Goal: Task Accomplishment & Management: Complete application form

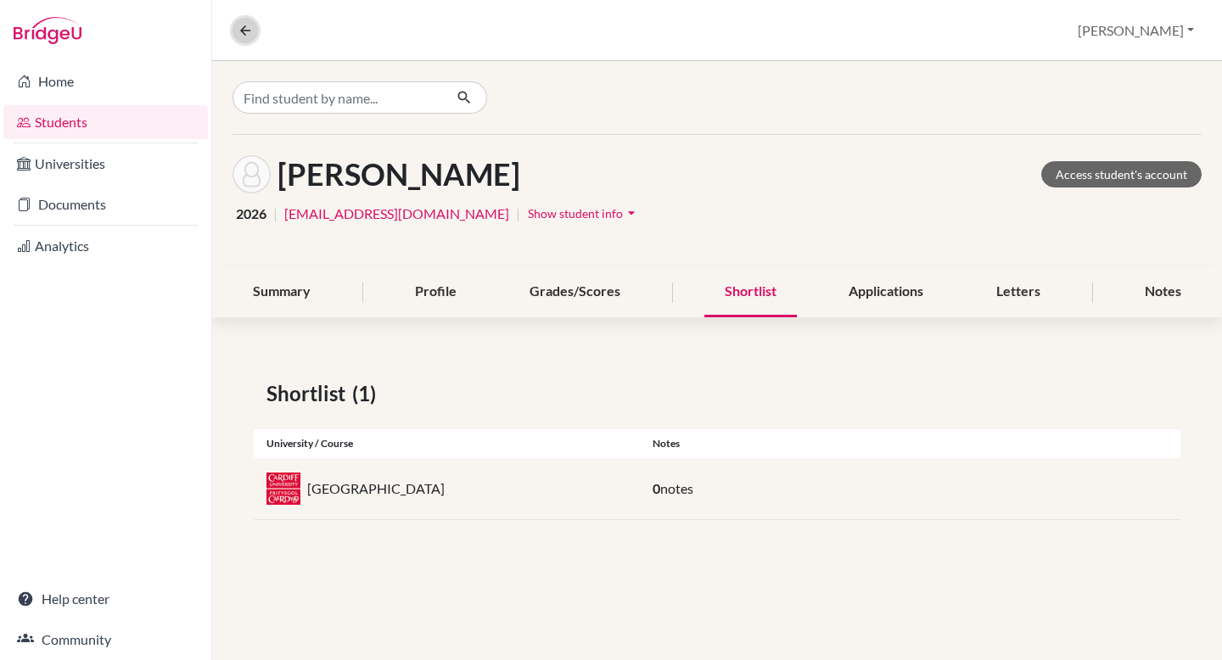
click at [240, 20] on button at bounding box center [245, 30] width 25 height 25
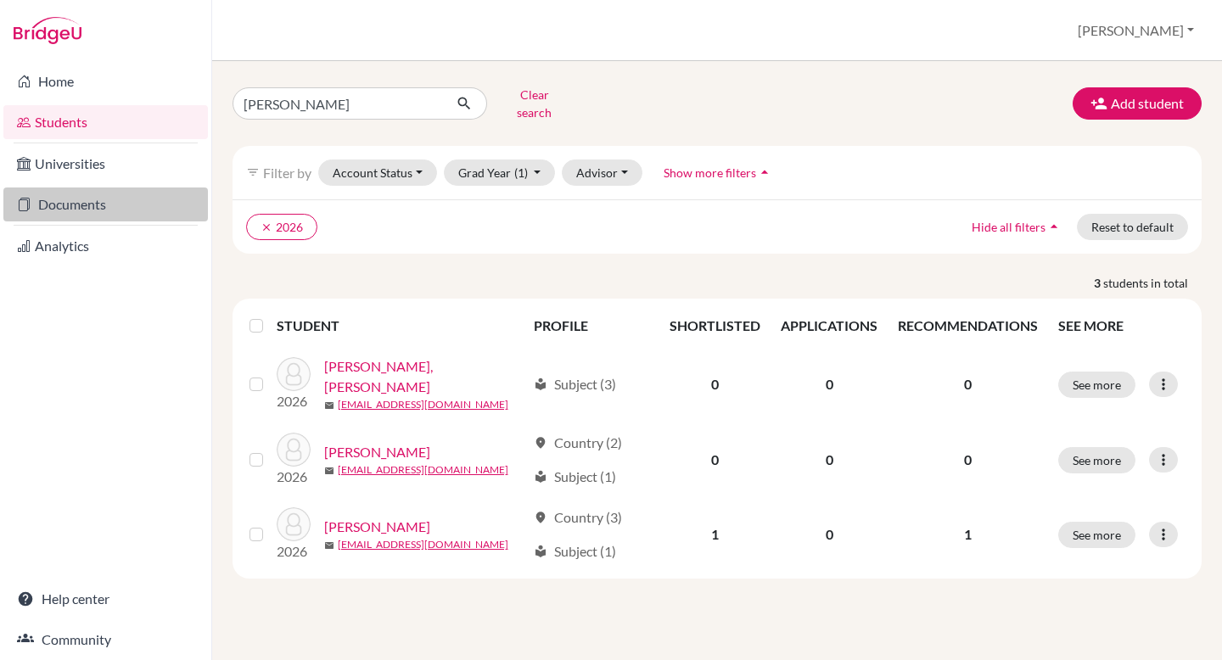
click at [145, 210] on link "Documents" at bounding box center [105, 205] width 205 height 34
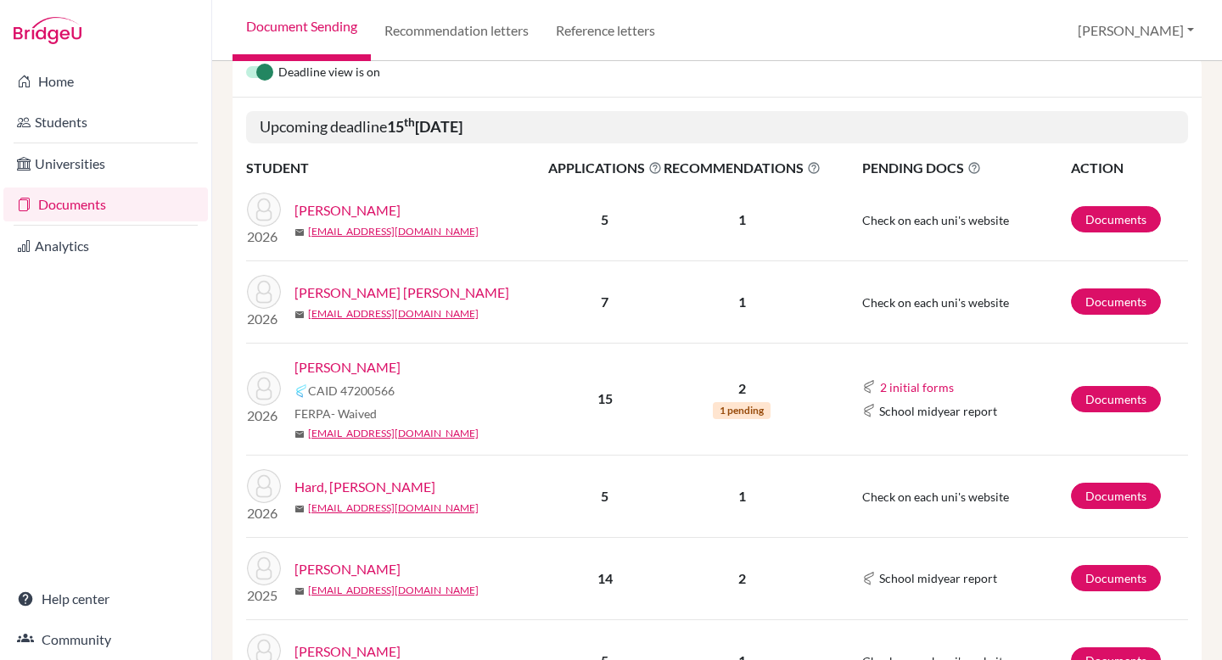
scroll to position [187, 0]
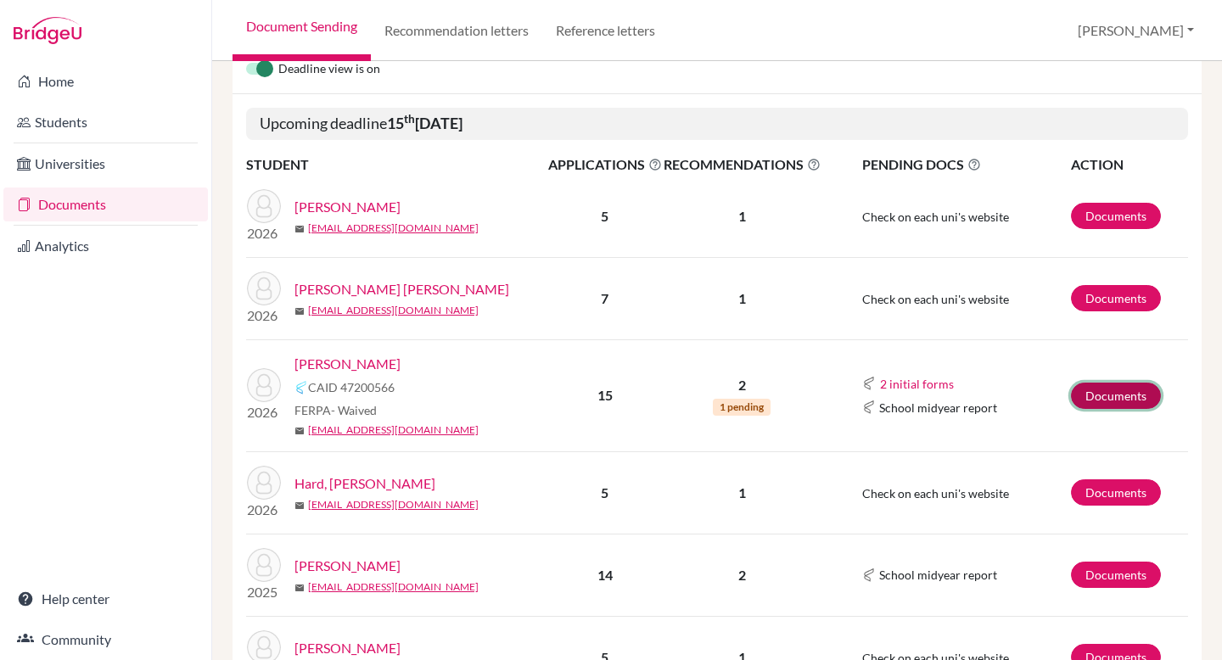
click at [1103, 404] on link "Documents" at bounding box center [1116, 396] width 90 height 26
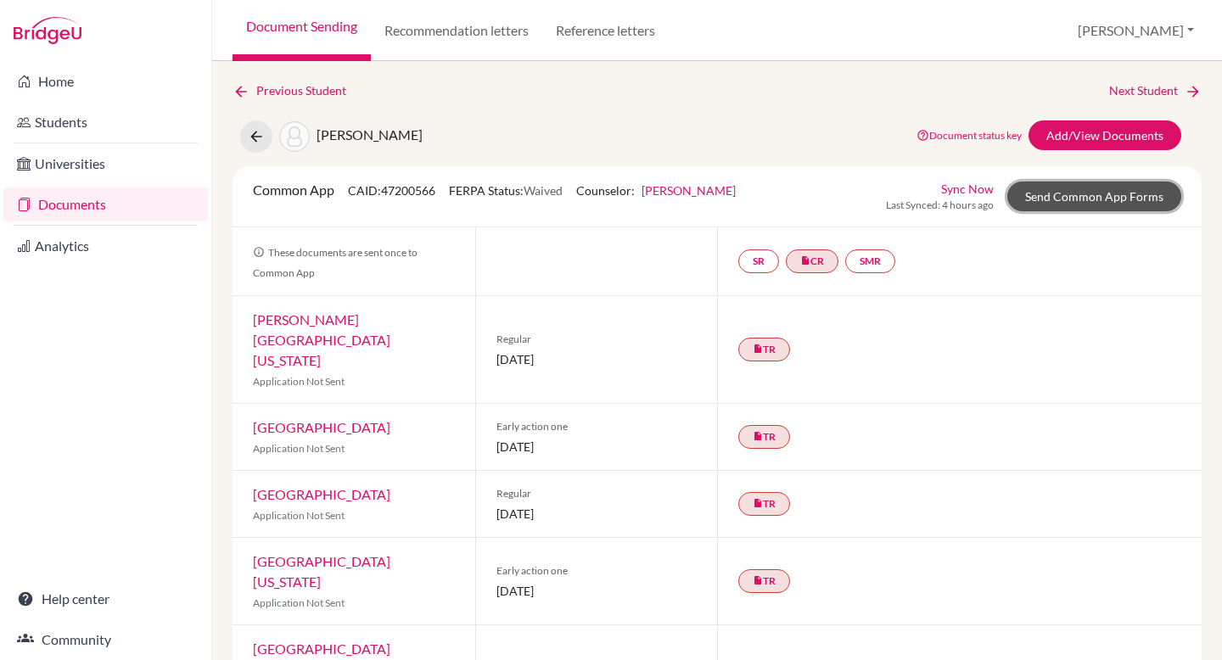
click at [1094, 193] on link "Send Common App Forms" at bounding box center [1094, 197] width 174 height 30
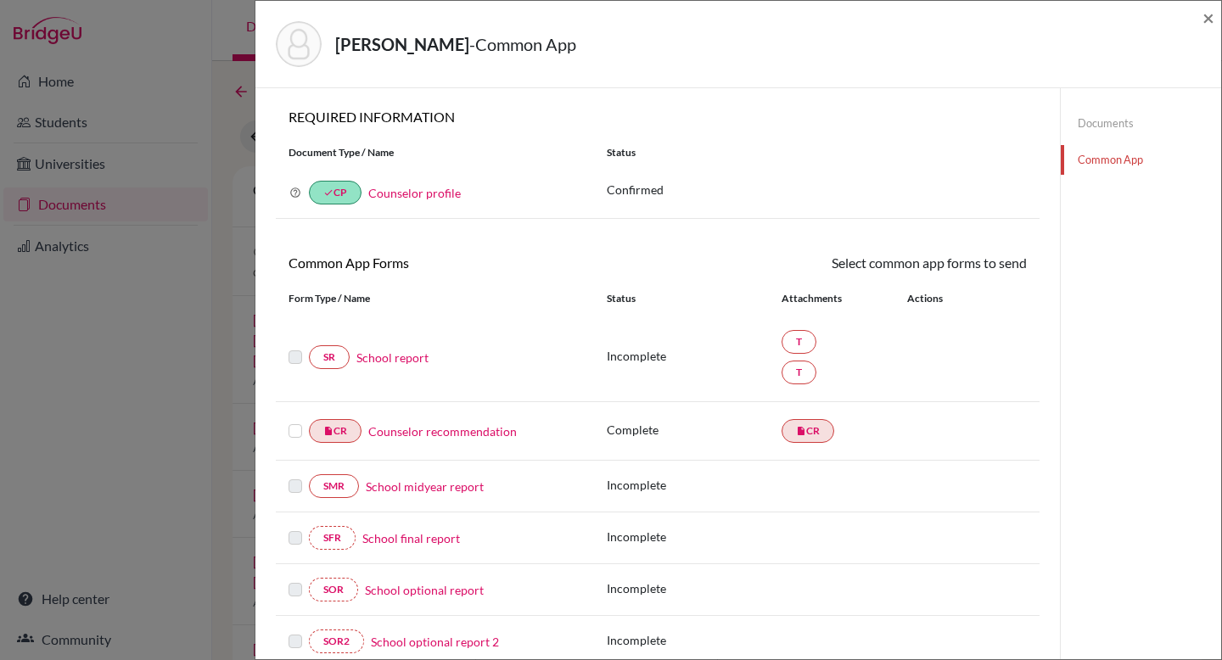
click at [412, 357] on link "School report" at bounding box center [392, 358] width 72 height 18
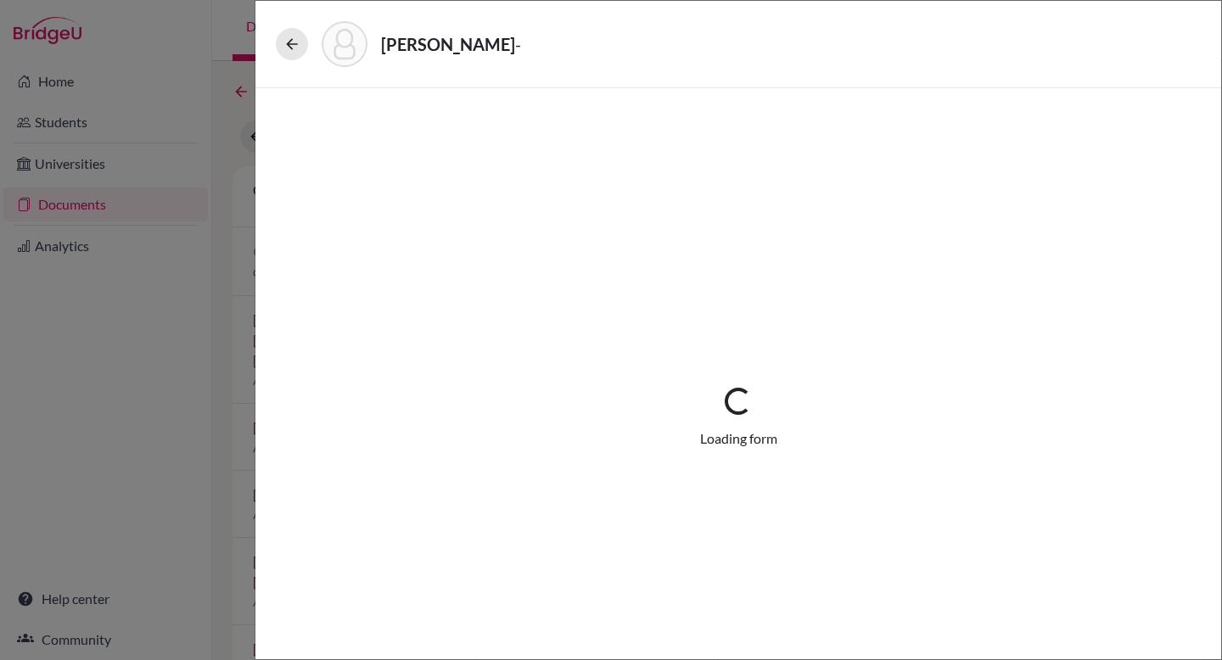
select select "3"
select select "662849"
select select "0"
select select "1"
select select "674455"
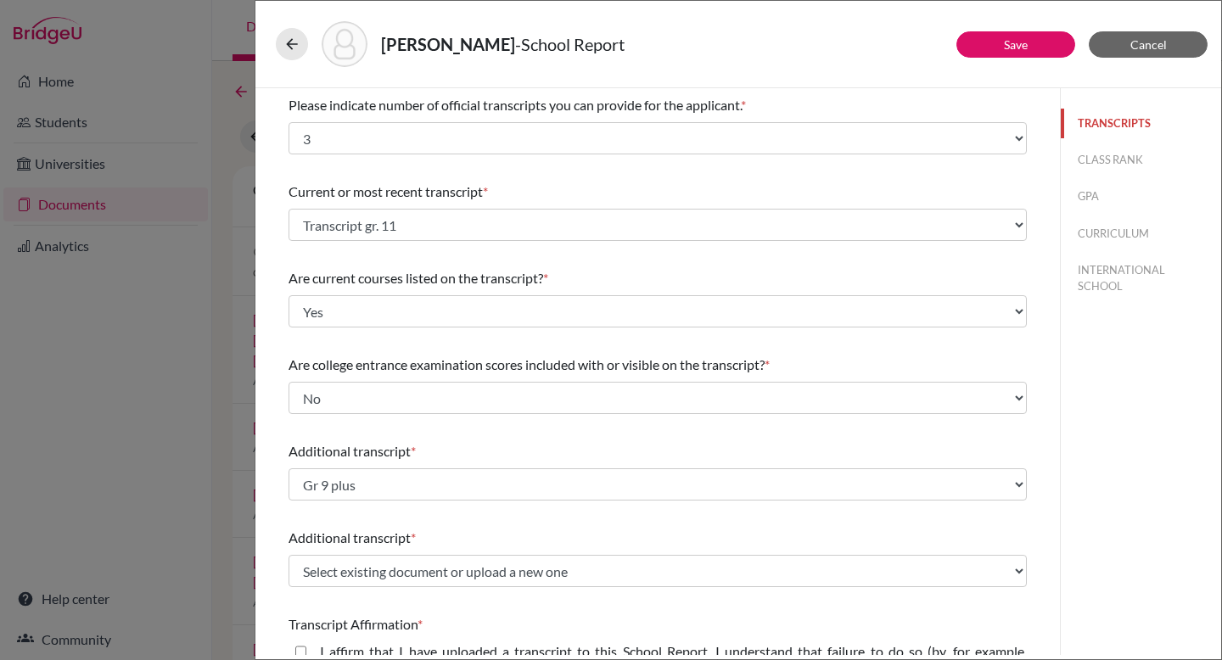
click at [1102, 125] on button "TRANSCRIPTS" at bounding box center [1141, 124] width 160 height 30
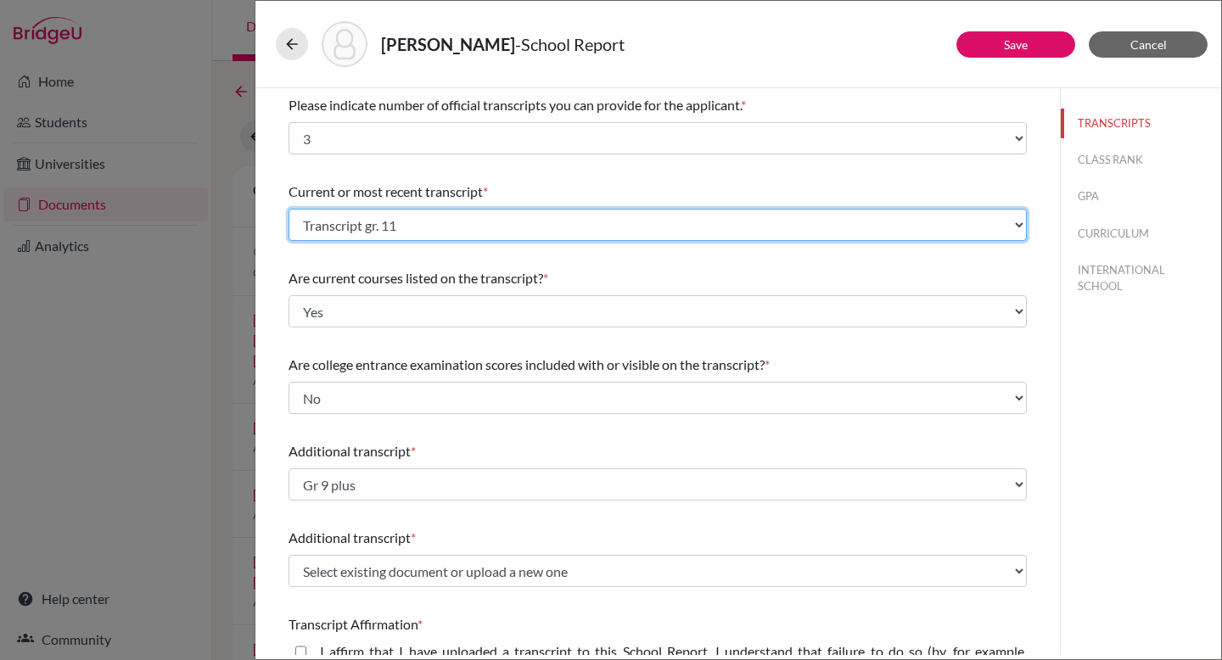
click at [1018, 226] on select "Select existing document or upload a new one Transcript gr. 9 Transcript gr. 11…" at bounding box center [658, 225] width 738 height 32
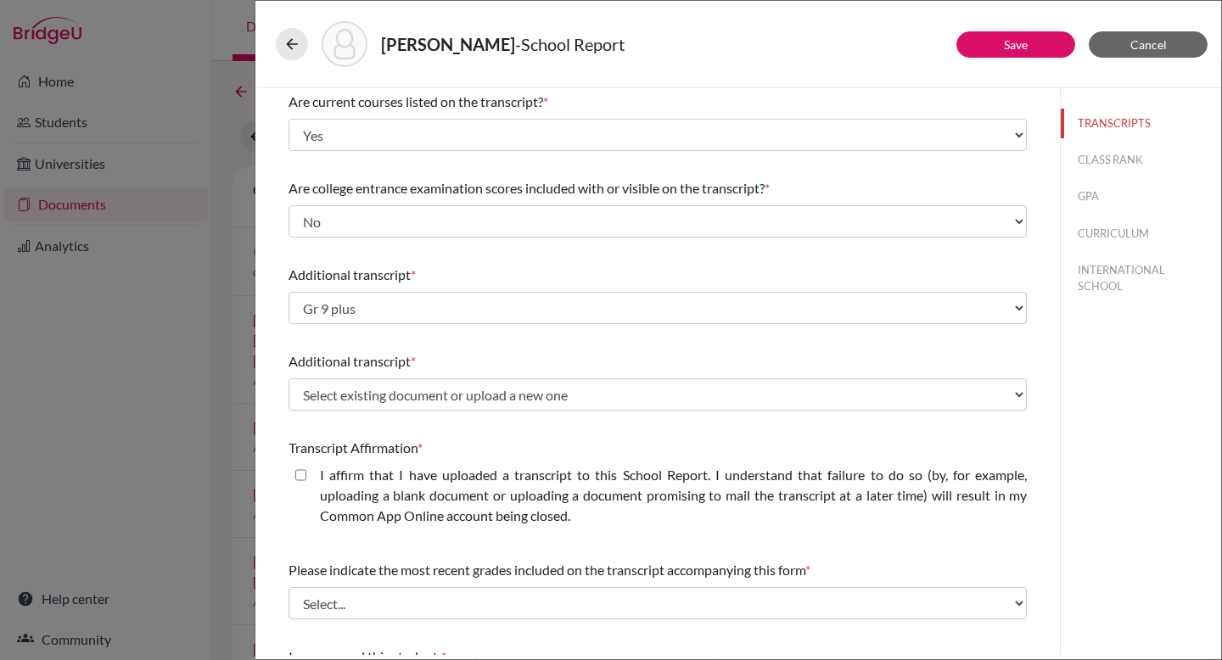
scroll to position [108, 0]
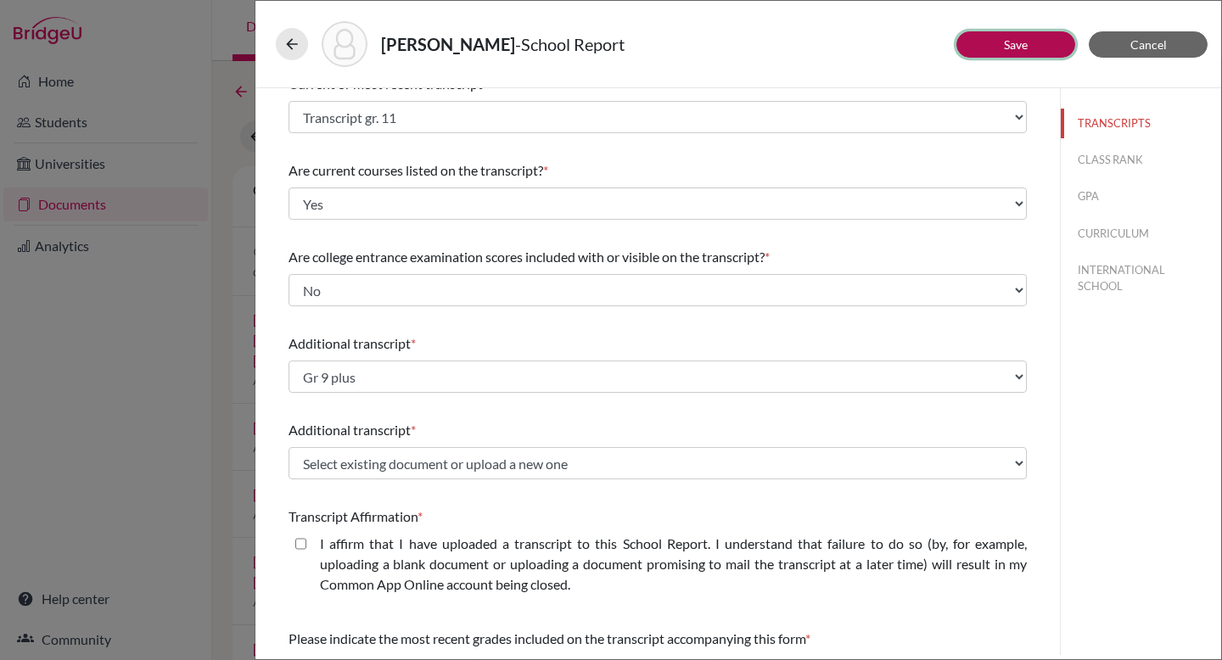
click at [996, 41] on button "Save" at bounding box center [1015, 44] width 119 height 26
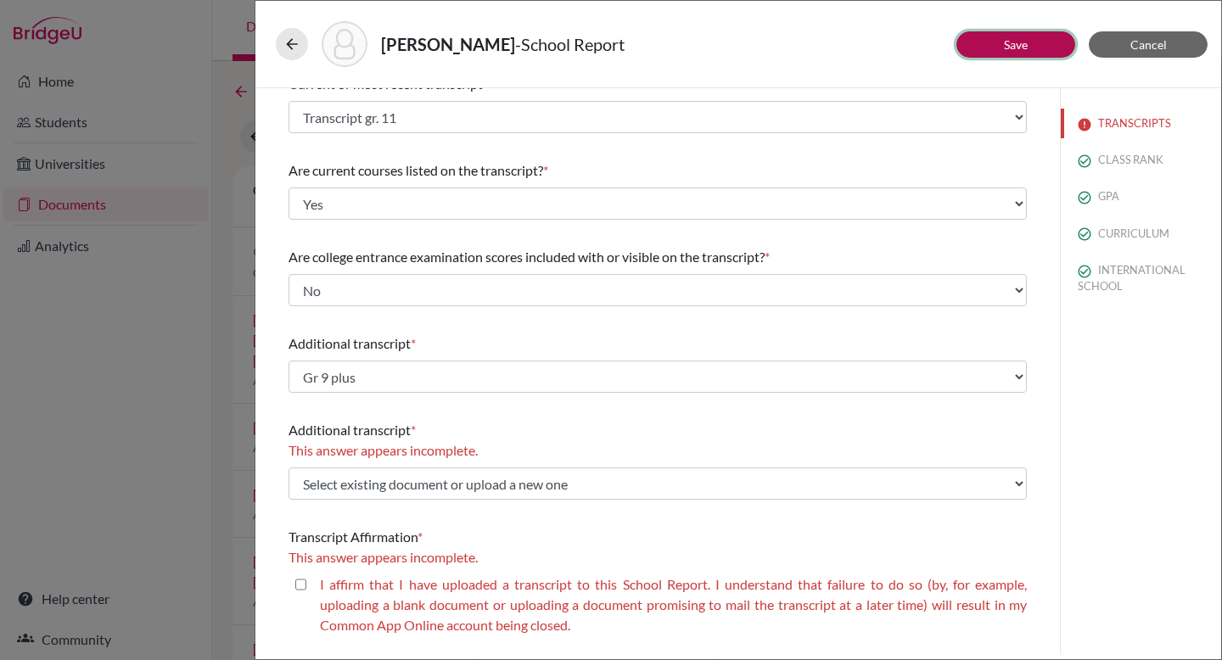
click at [1003, 45] on button "Save" at bounding box center [1015, 44] width 119 height 26
click at [1146, 41] on span "Cancel" at bounding box center [1148, 44] width 36 height 14
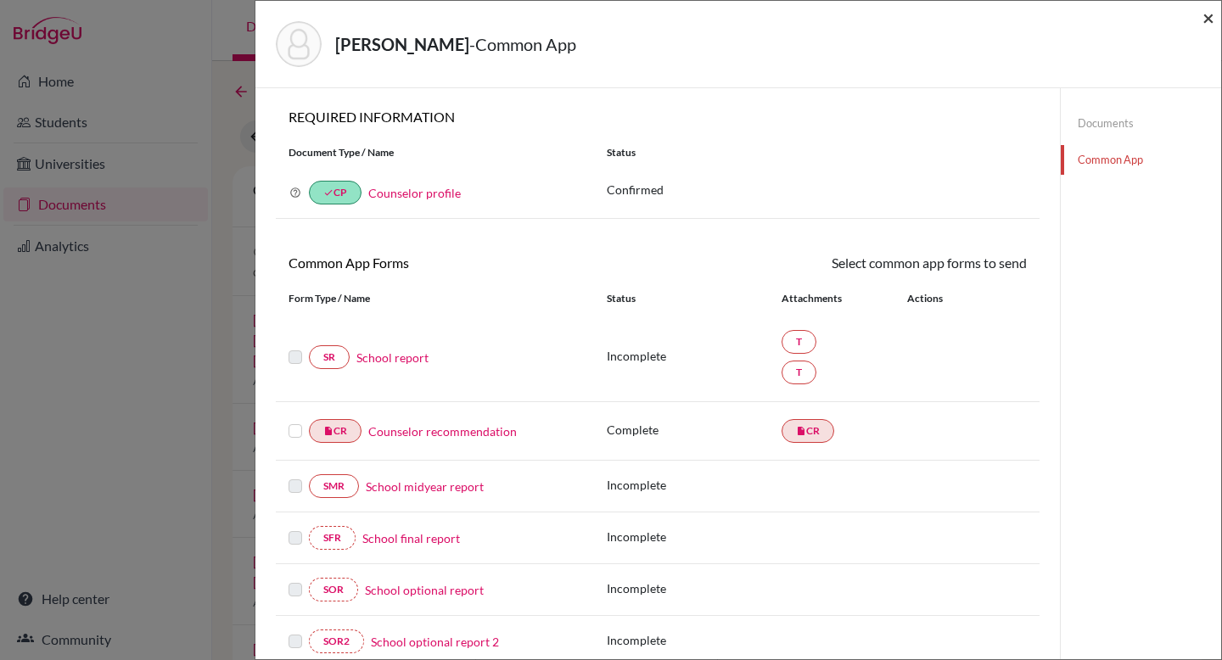
click at [1207, 14] on span "×" at bounding box center [1209, 17] width 12 height 25
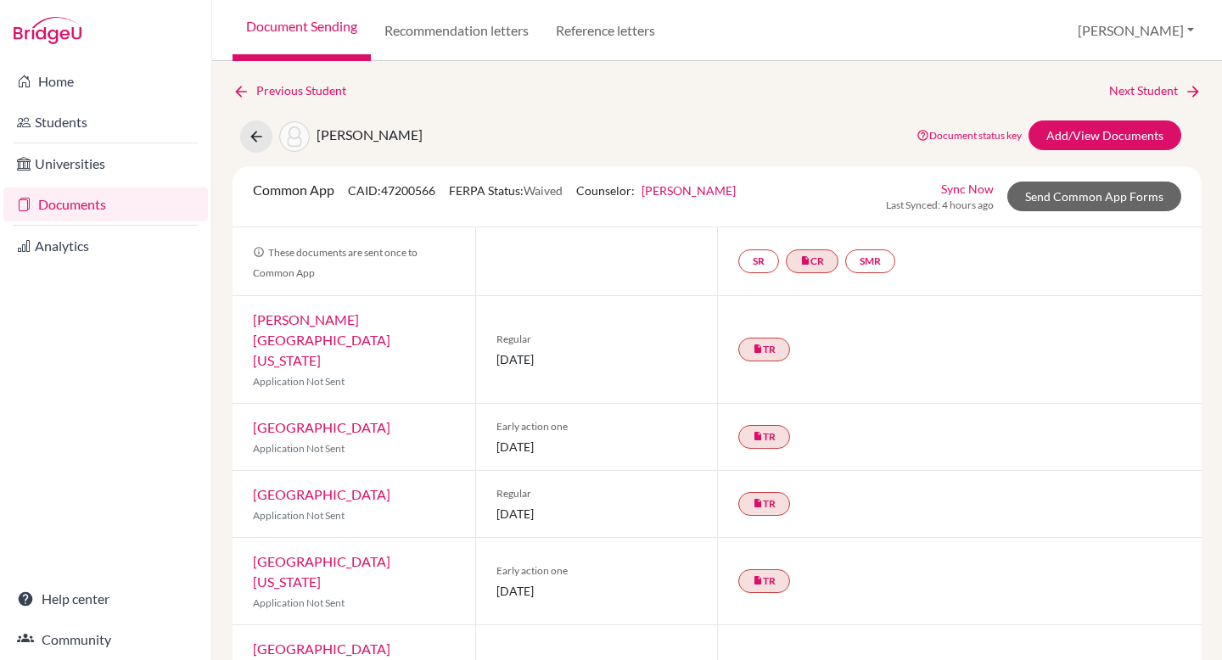
click at [126, 204] on link "Documents" at bounding box center [105, 205] width 205 height 34
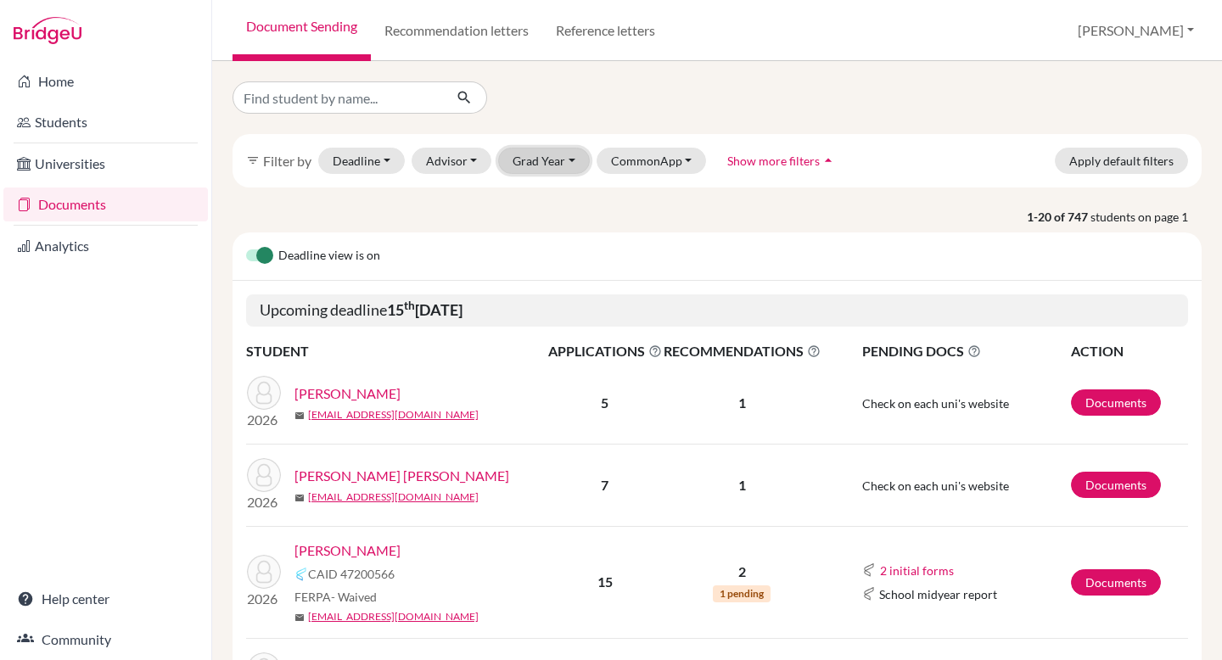
click at [555, 157] on button "Grad Year" at bounding box center [544, 161] width 92 height 26
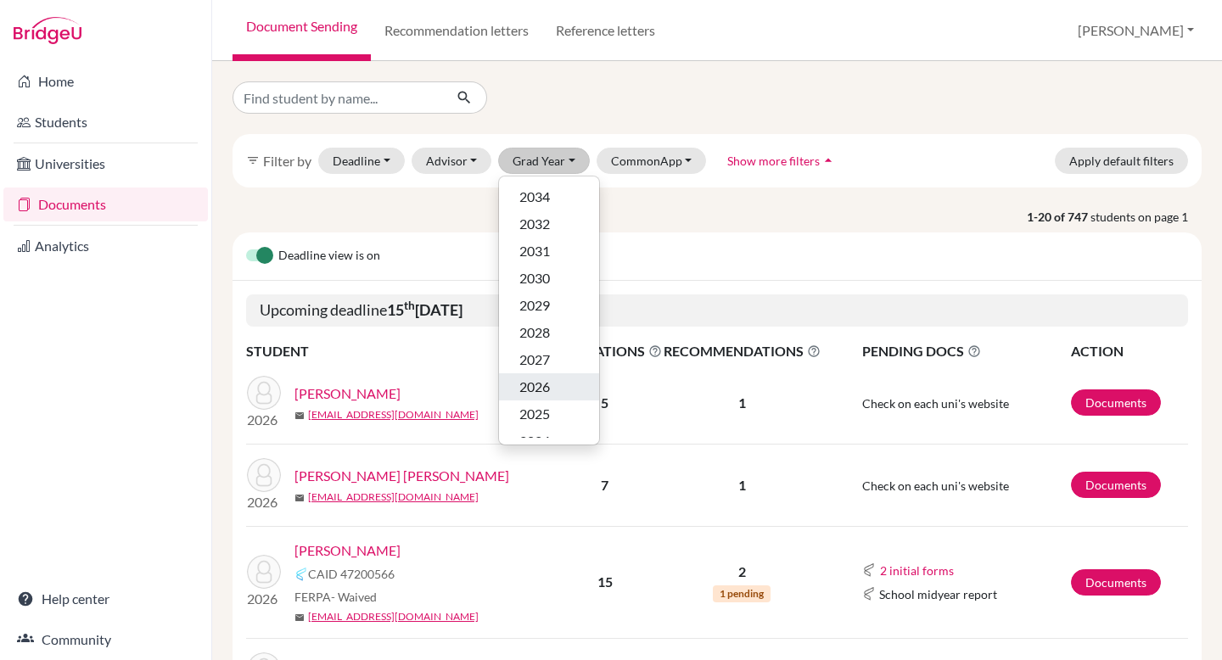
click at [530, 380] on span "2026" at bounding box center [534, 387] width 31 height 20
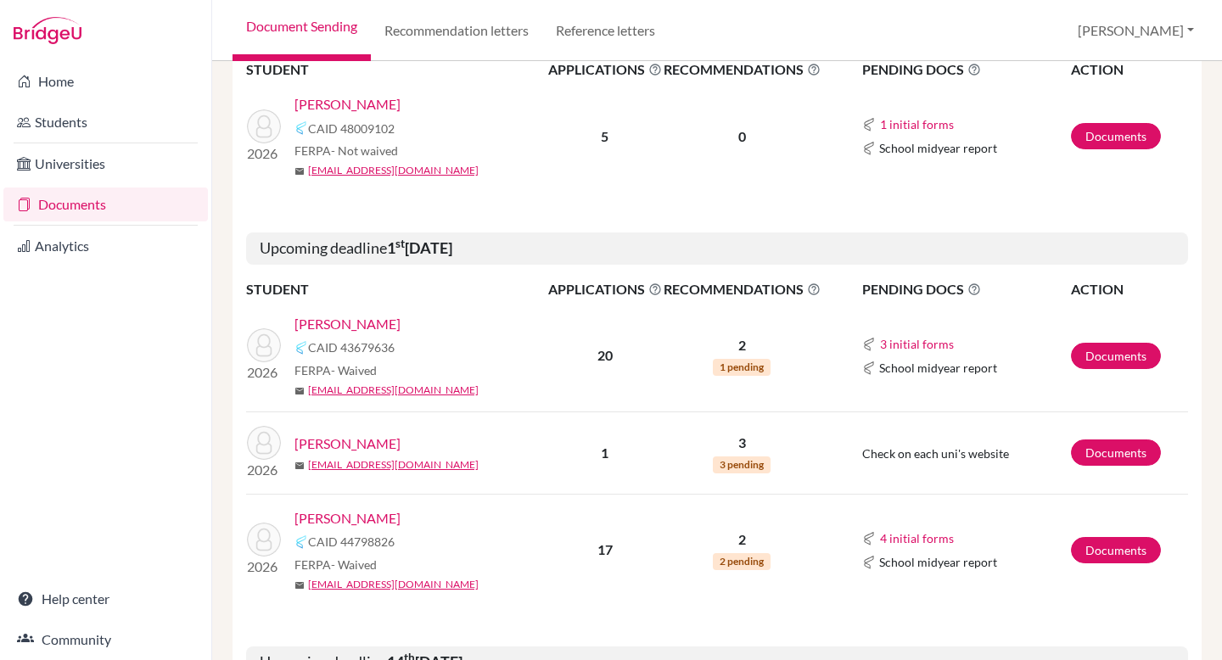
scroll to position [880, 0]
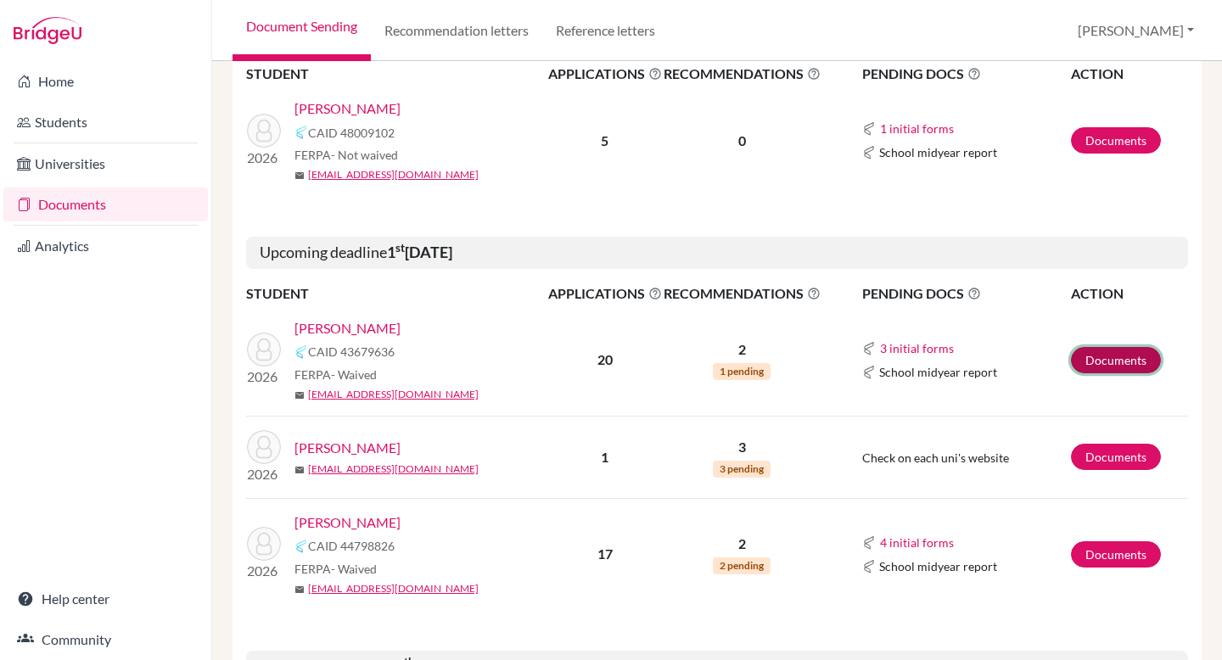
click at [1122, 360] on link "Documents" at bounding box center [1116, 360] width 90 height 26
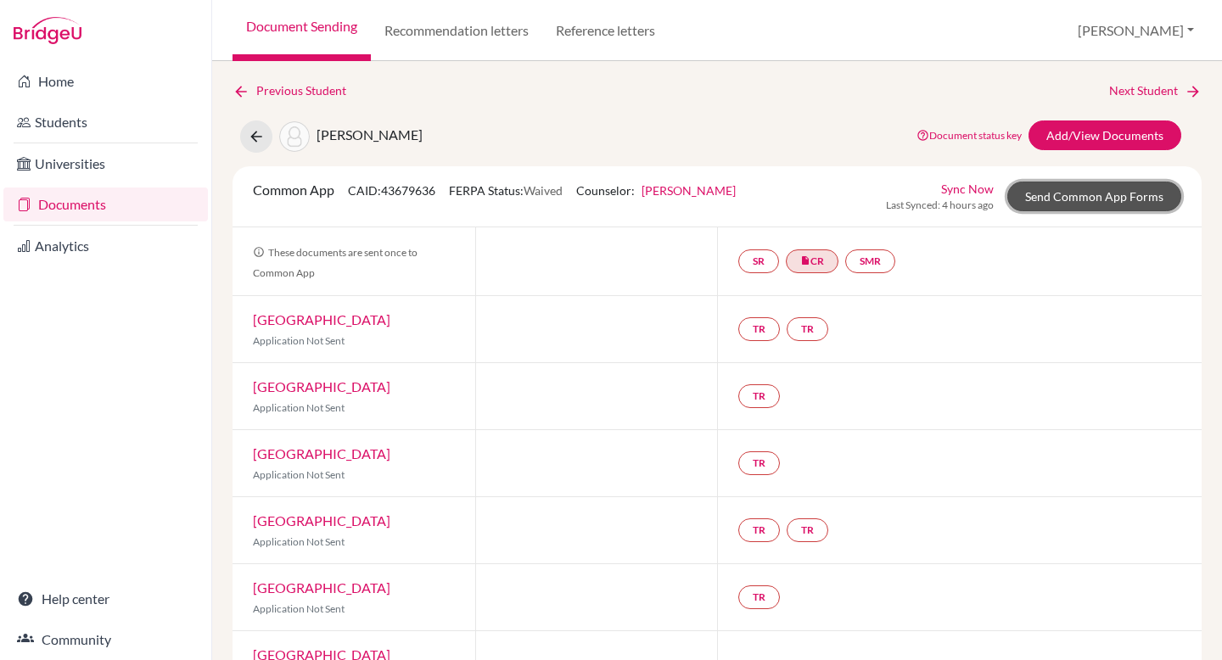
click at [1063, 194] on link "Send Common App Forms" at bounding box center [1094, 197] width 174 height 30
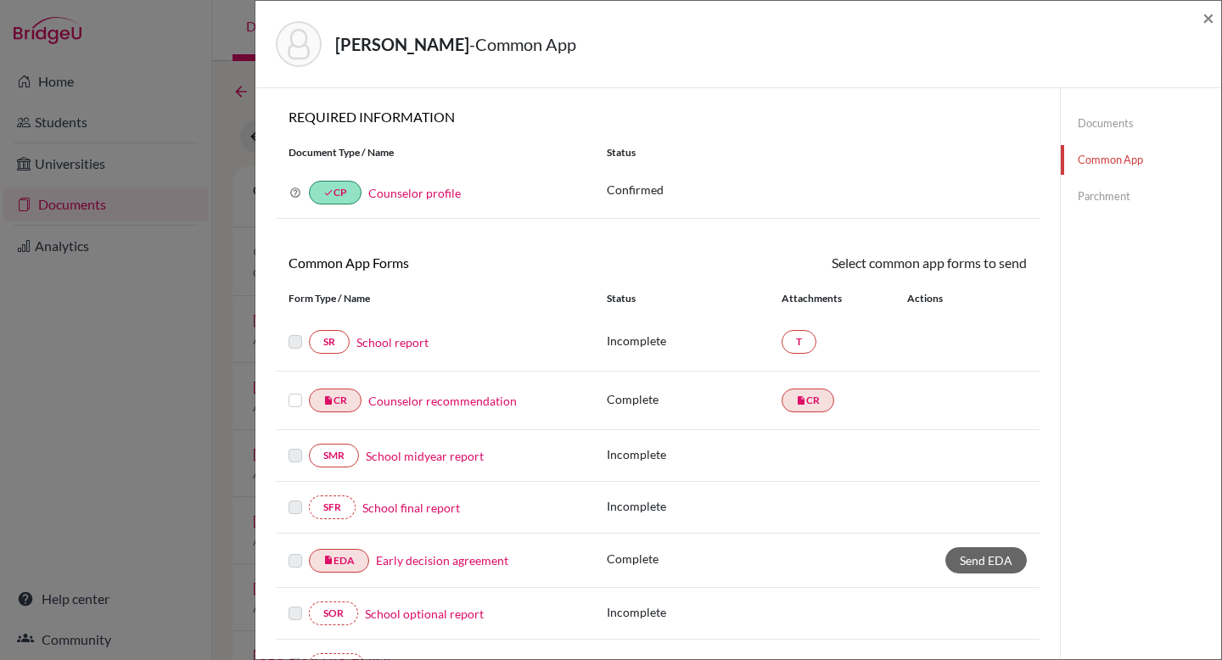
click at [404, 338] on link "School report" at bounding box center [392, 343] width 72 height 18
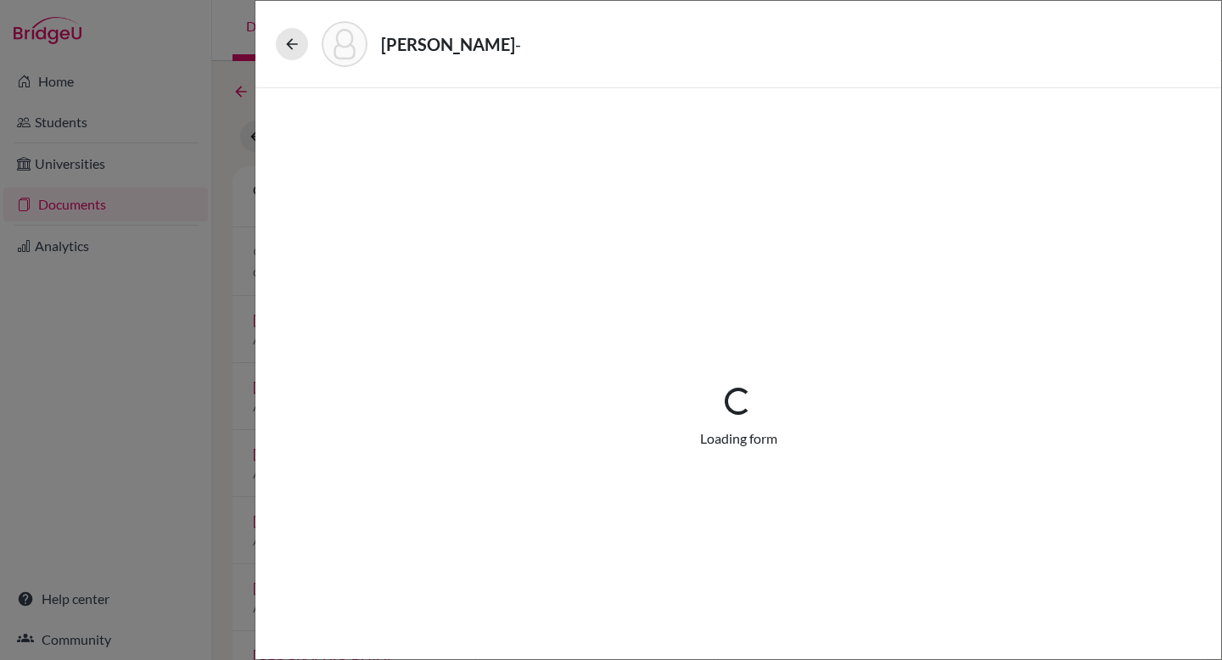
select select "2"
select select "664787"
select select "0"
select select "1"
select select "0"
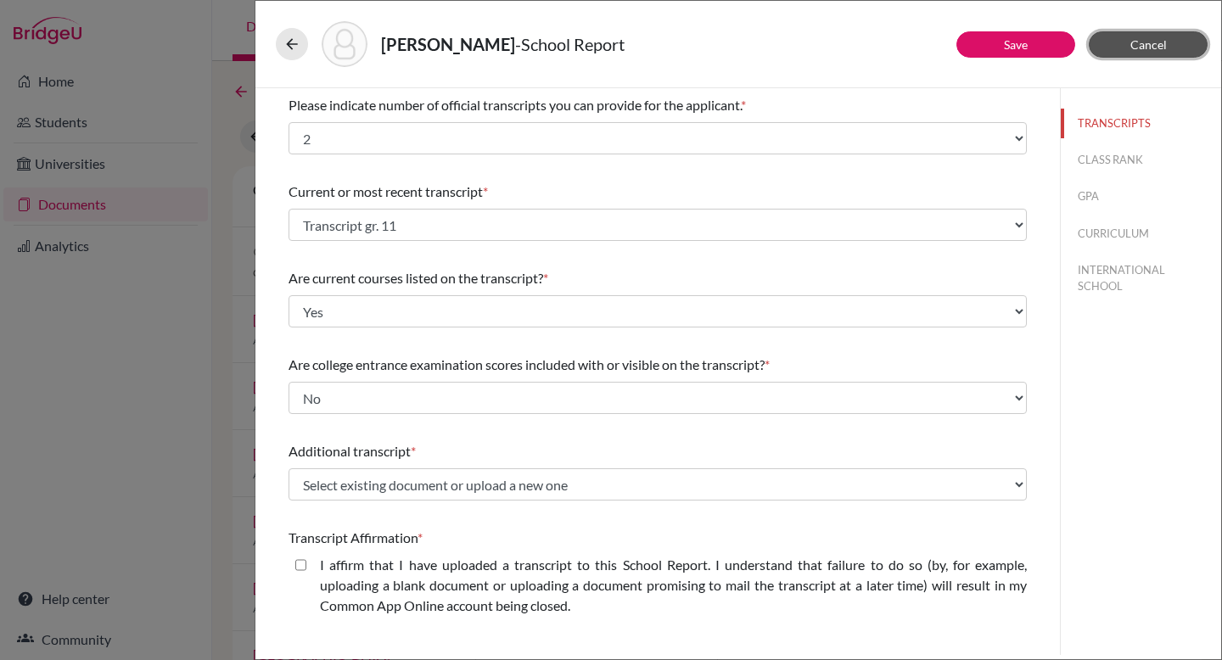
click at [1153, 40] on span "Cancel" at bounding box center [1148, 44] width 36 height 14
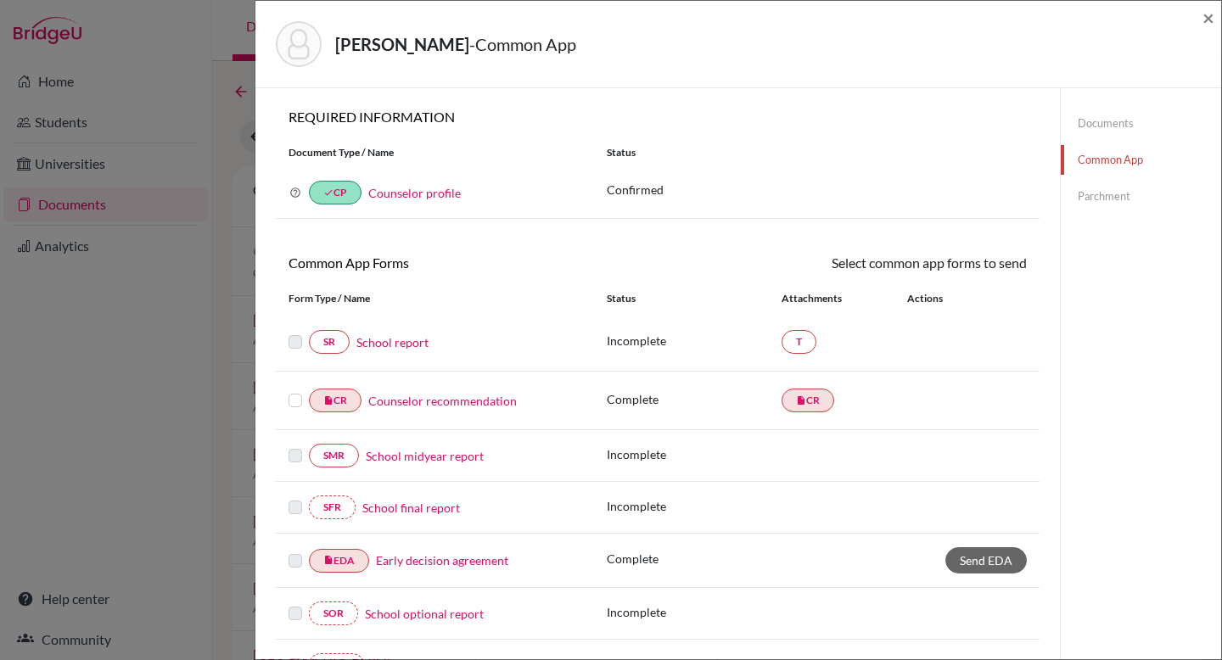
click at [1117, 121] on link "Documents" at bounding box center [1141, 124] width 160 height 30
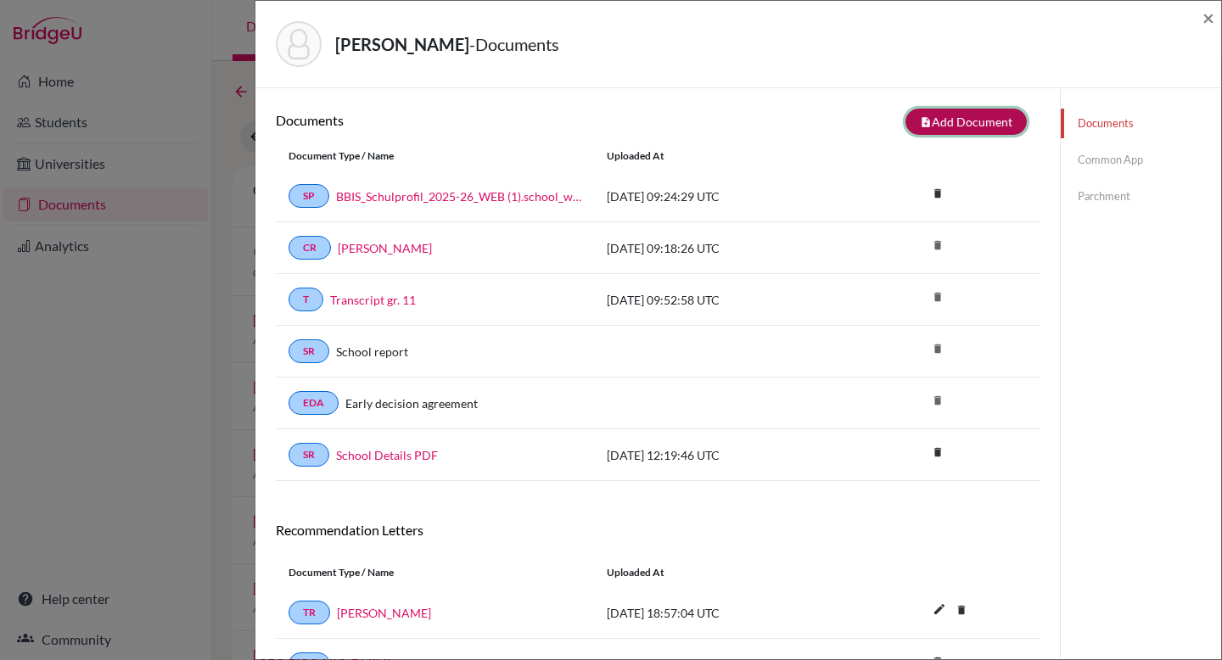
click at [968, 118] on button "note_add Add Document" at bounding box center [966, 122] width 121 height 26
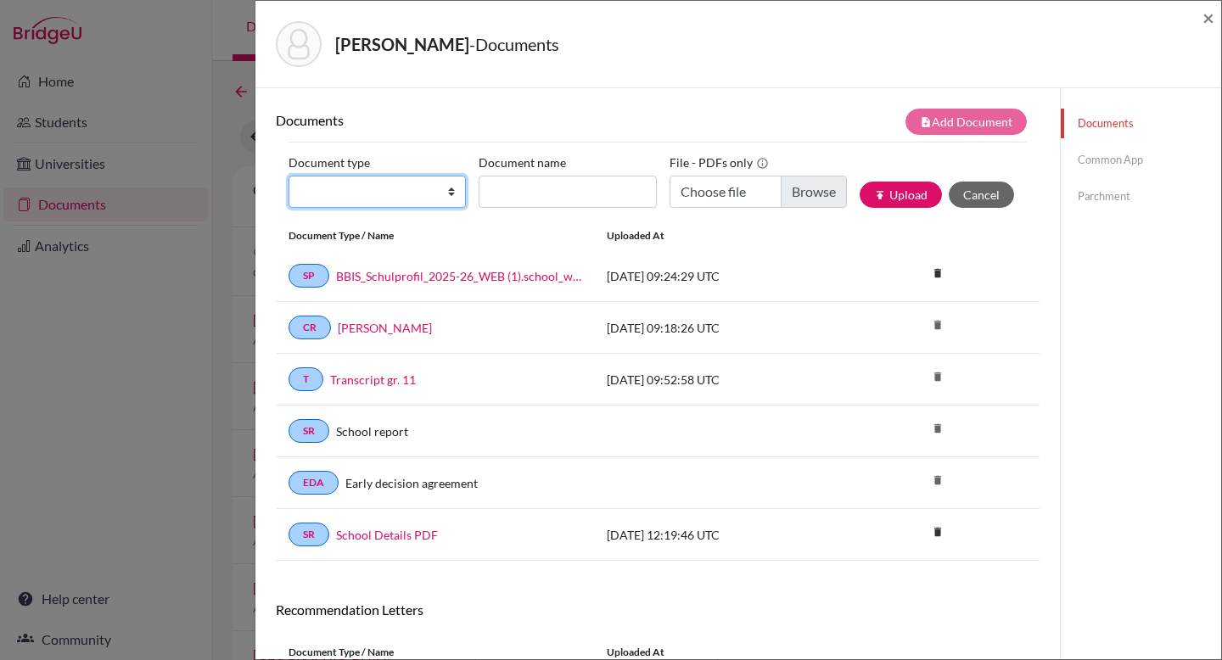
click at [446, 195] on select "Change explanation for Common App reports Counselor recommendation Internationa…" at bounding box center [377, 192] width 177 height 32
select select "2"
click at [289, 176] on select "Change explanation for Common App reports Counselor recommendation Internationa…" at bounding box center [377, 192] width 177 height 32
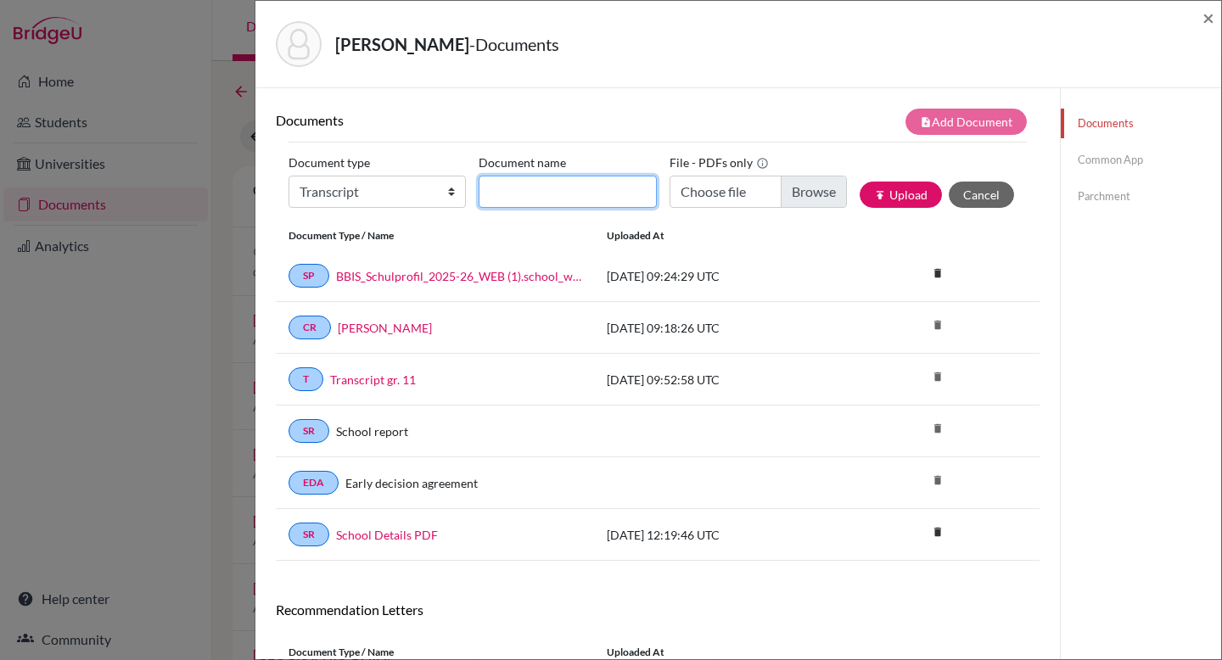
click at [509, 206] on input "Document name" at bounding box center [567, 192] width 177 height 32
type input "p"
type input "Predicted grades"
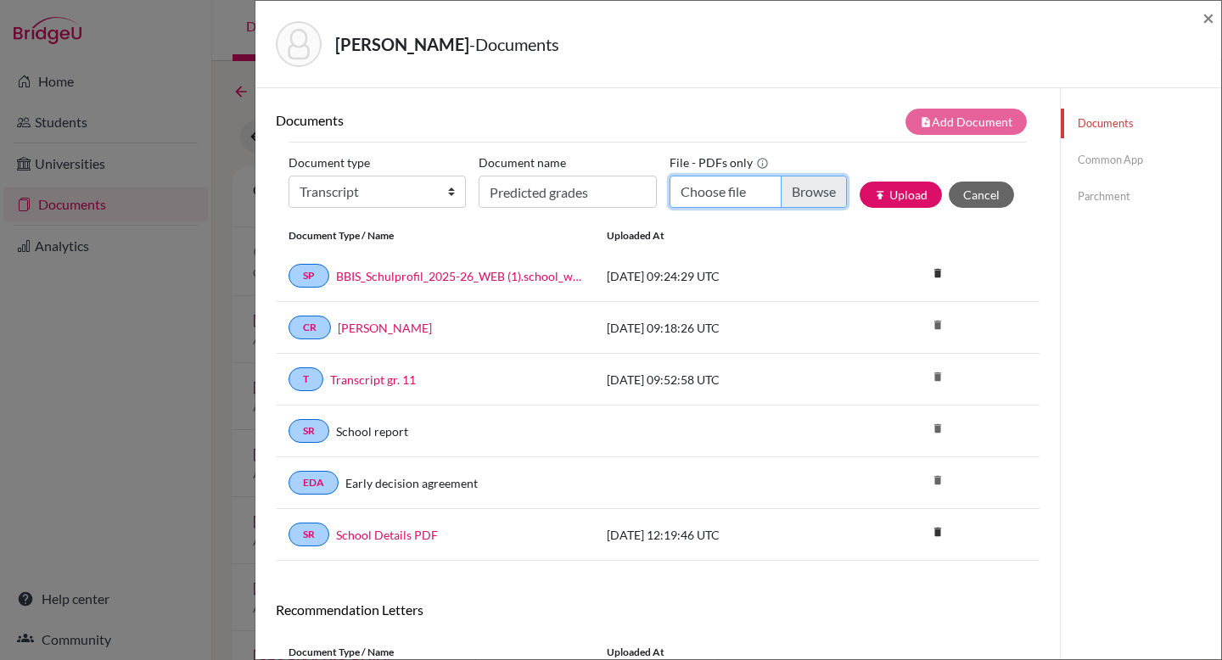
click at [793, 194] on input "Choose file" at bounding box center [758, 192] width 177 height 32
type input "C:\fakepath\Grade_12_Aschenbrenner_Luise_Luise_ (3).pdf"
click at [916, 199] on button "publish Upload" at bounding box center [901, 195] width 82 height 26
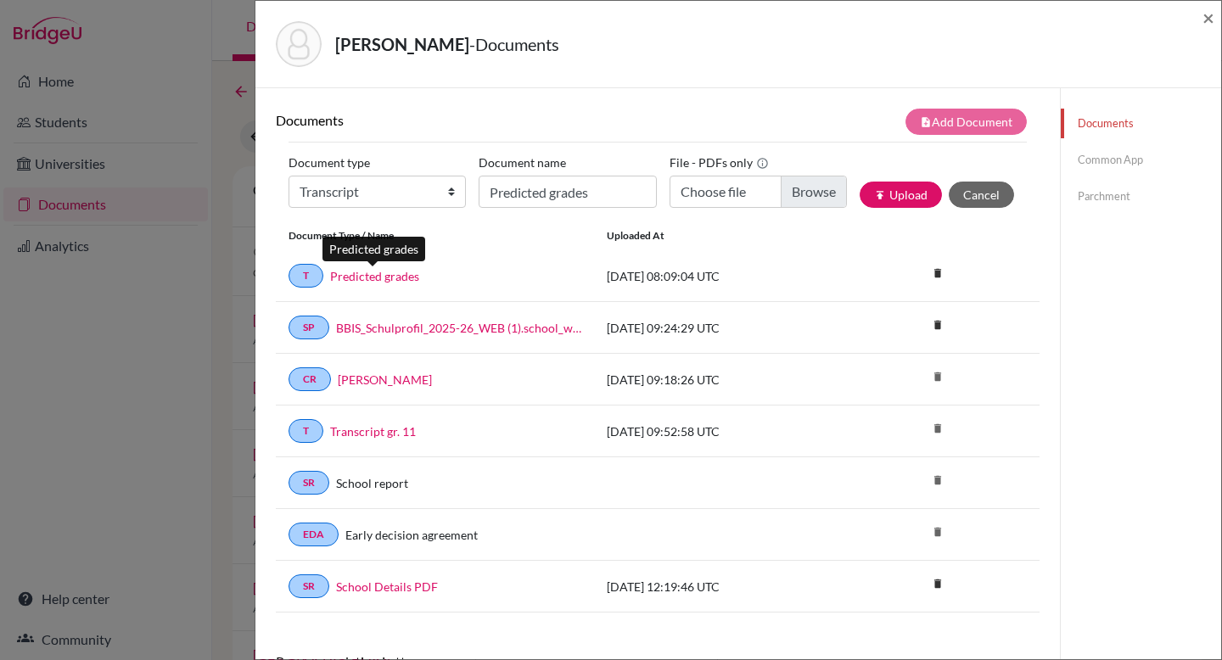
click at [408, 278] on link "Predicted grades" at bounding box center [374, 276] width 89 height 18
click at [1112, 157] on link "Common App" at bounding box center [1141, 160] width 160 height 30
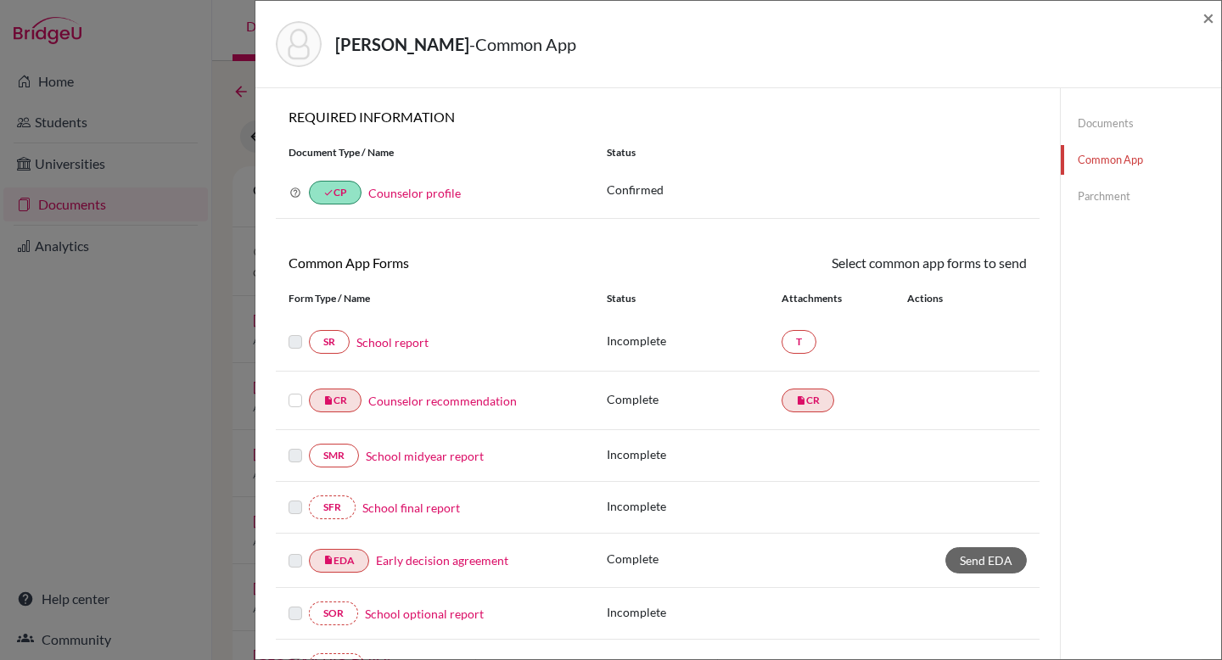
click at [413, 337] on link "School report" at bounding box center [392, 343] width 72 height 18
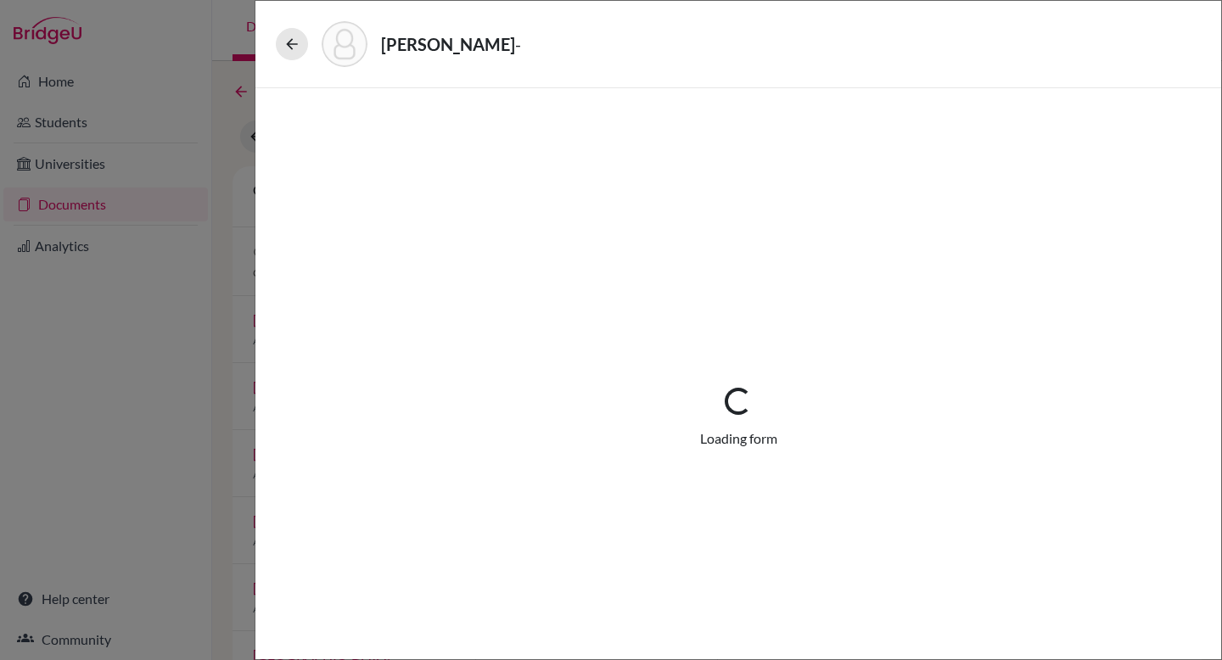
select select "2"
select select "664787"
select select "0"
select select "1"
select select "0"
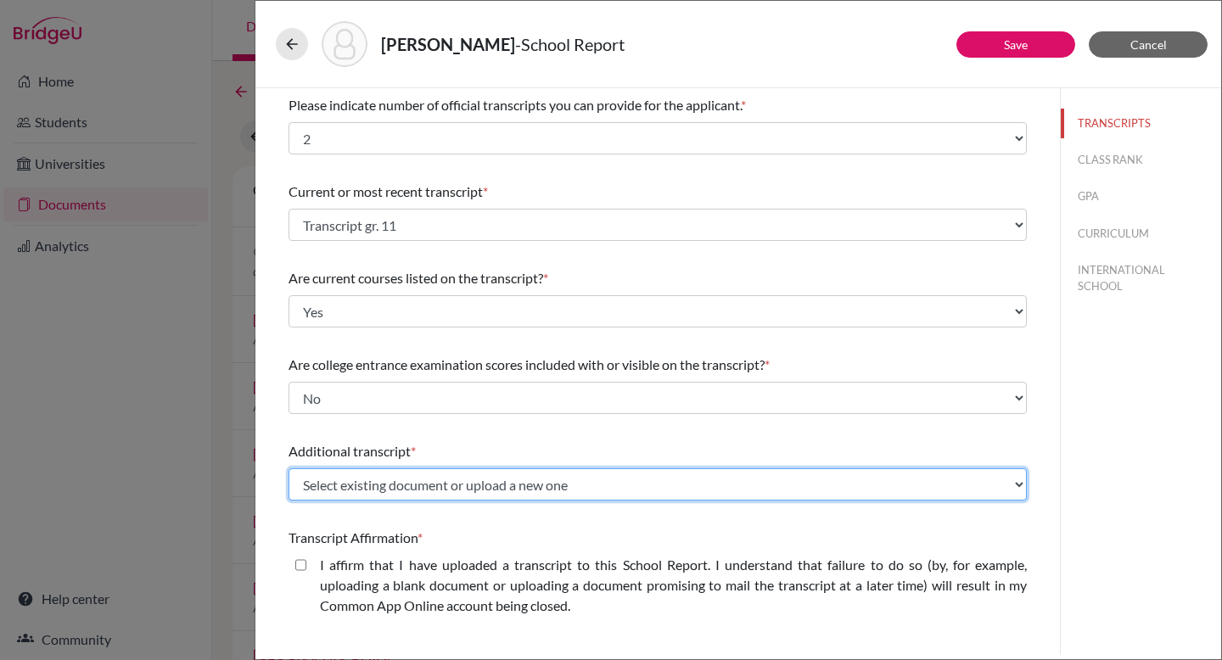
click at [468, 485] on select "Select existing document or upload a new one Transcript gr. 11 Predicted grades…" at bounding box center [658, 484] width 738 height 32
select select "678232"
click at [289, 468] on select "Select existing document or upload a new one Transcript gr. 11 Predicted grades…" at bounding box center [658, 484] width 738 height 32
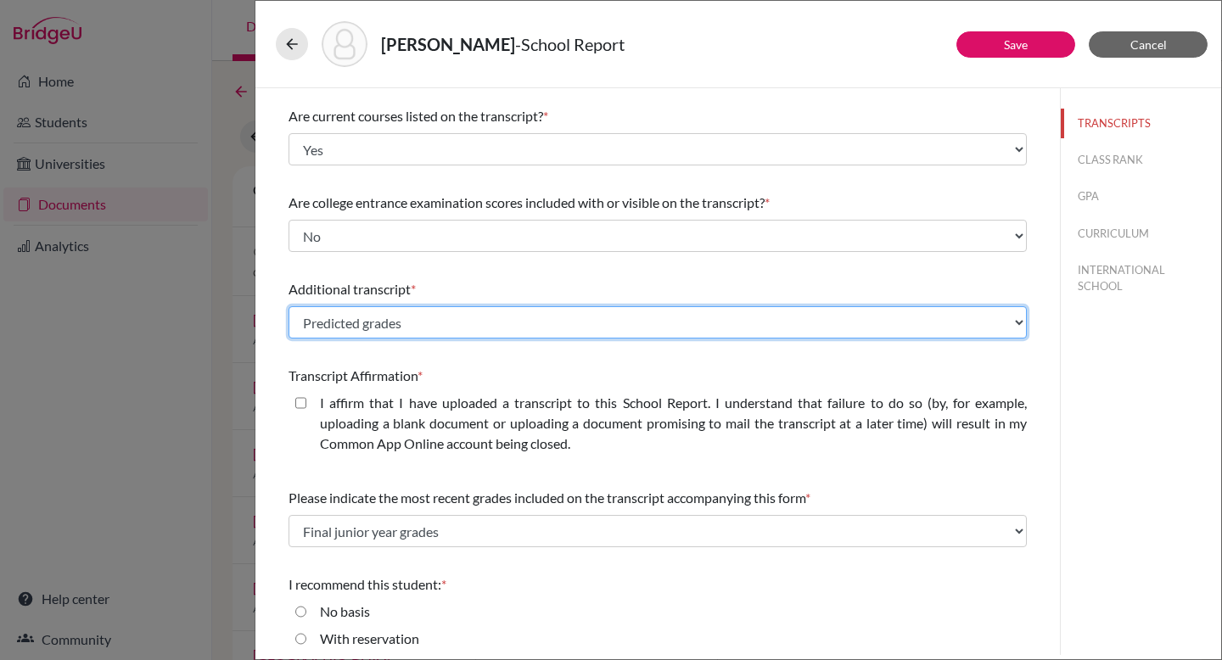
scroll to position [180, 0]
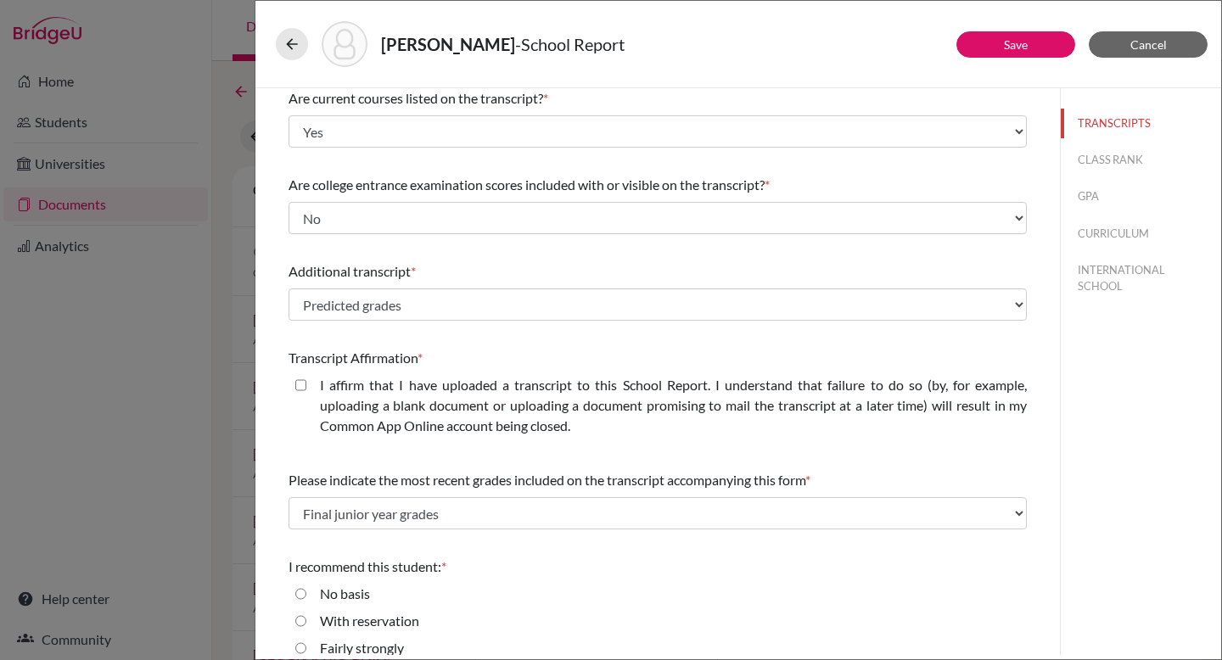
click at [300, 381] on closed\ "I affirm that I have uploaded a transcript to this School Report. I understand …" at bounding box center [300, 385] width 11 height 20
checkbox closed\ "true"
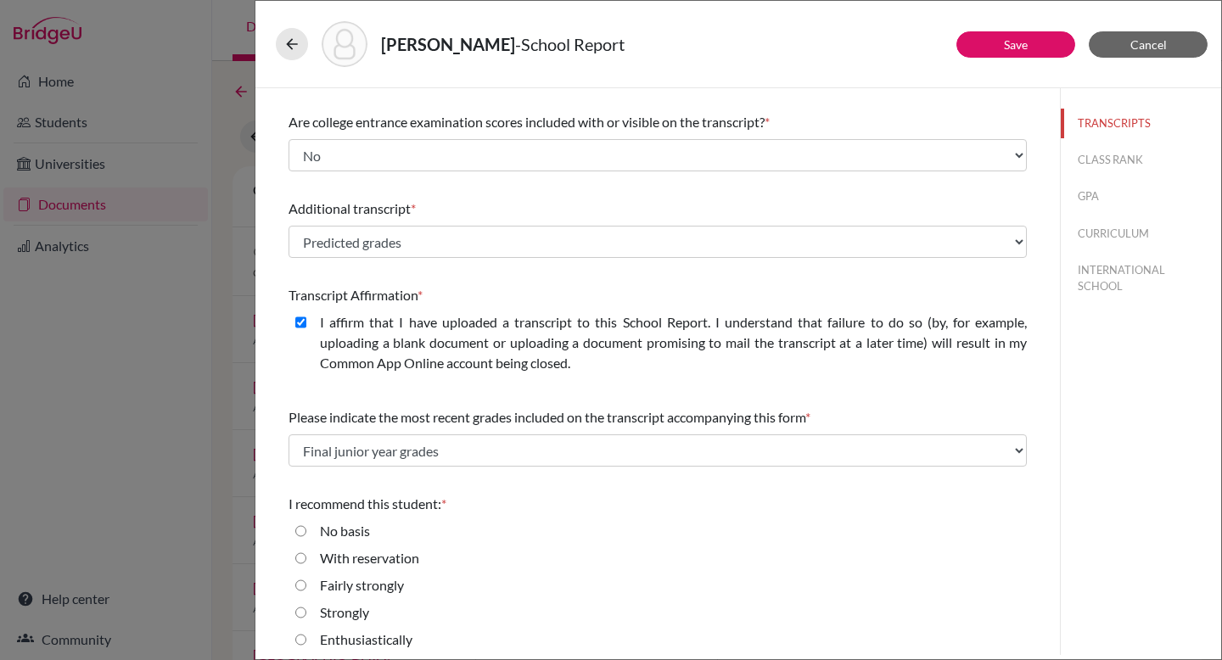
scroll to position [251, 0]
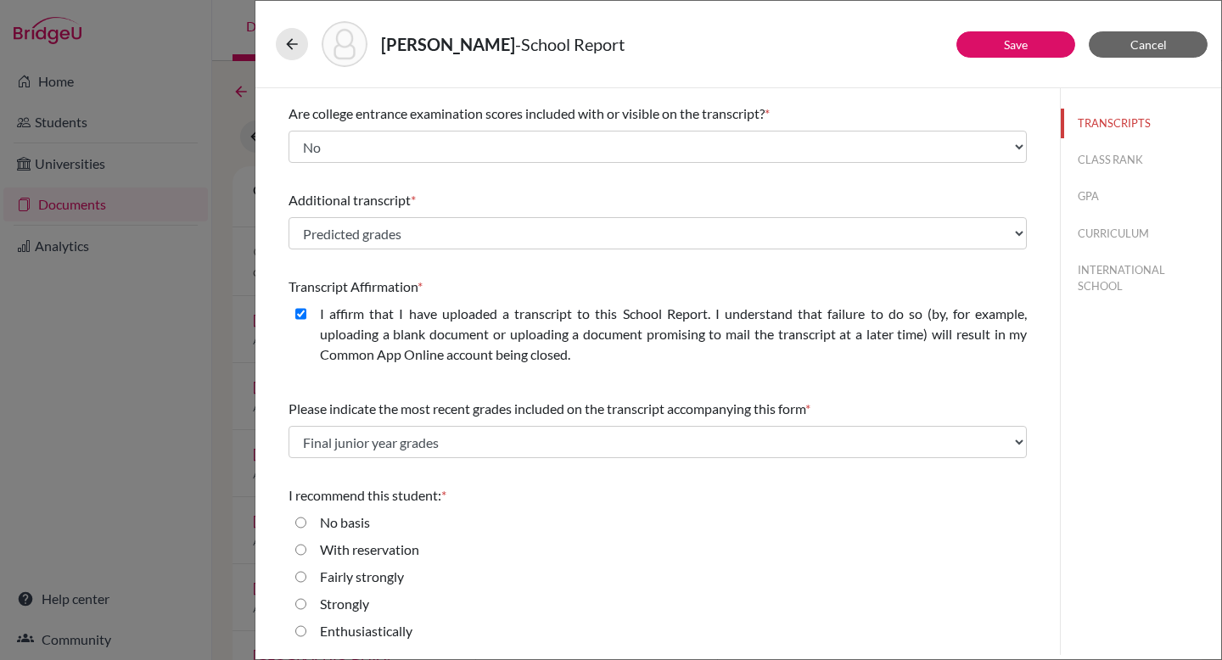
click at [299, 625] on input "Enthusiastically" at bounding box center [300, 631] width 11 height 20
radio input "true"
click at [1021, 43] on link "Save" at bounding box center [1016, 44] width 24 height 14
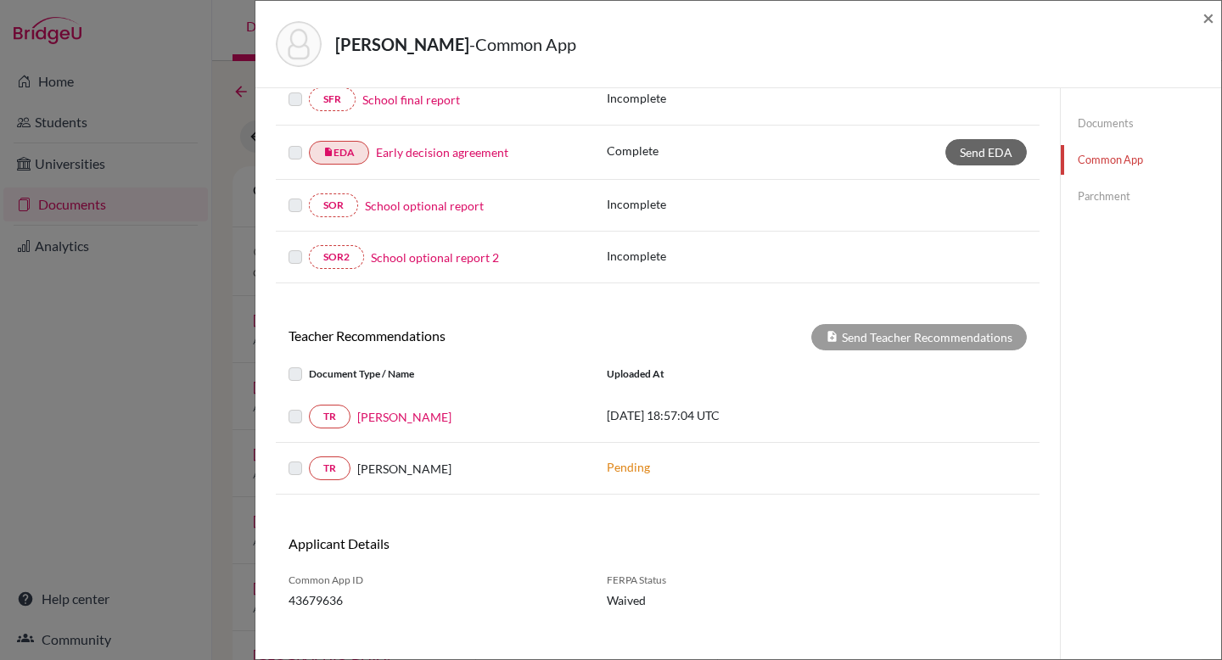
scroll to position [457, 0]
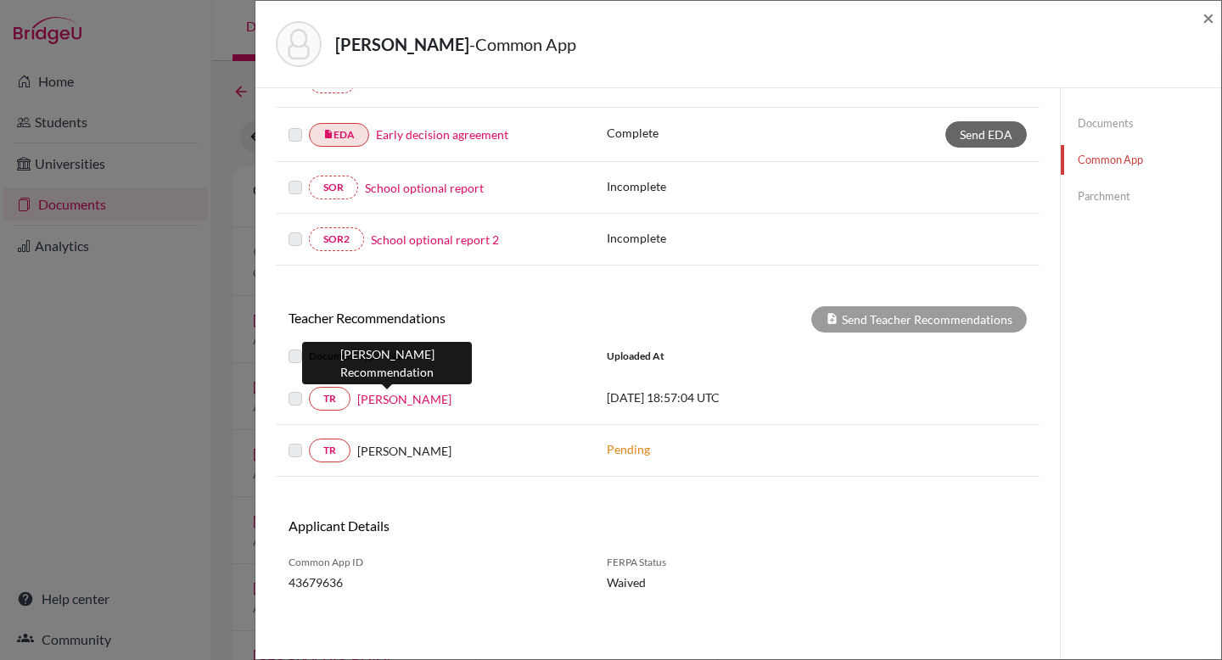
click at [402, 394] on link "Evan Liddle" at bounding box center [404, 399] width 94 height 18
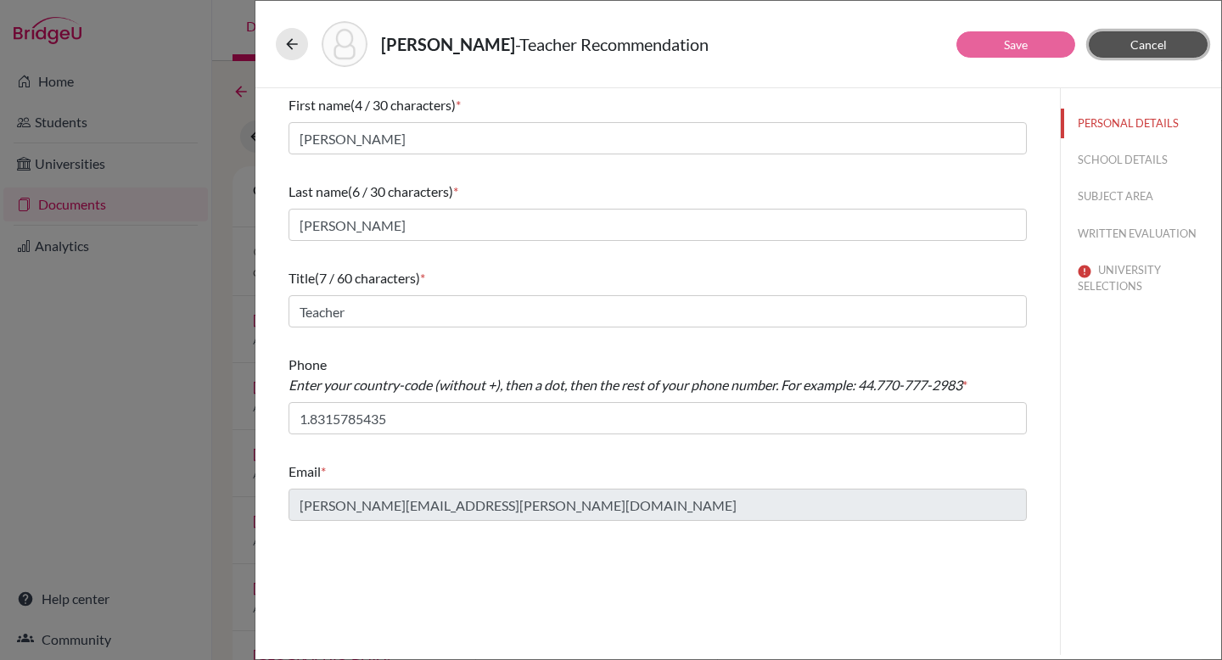
click at [1154, 45] on span "Cancel" at bounding box center [1148, 44] width 36 height 14
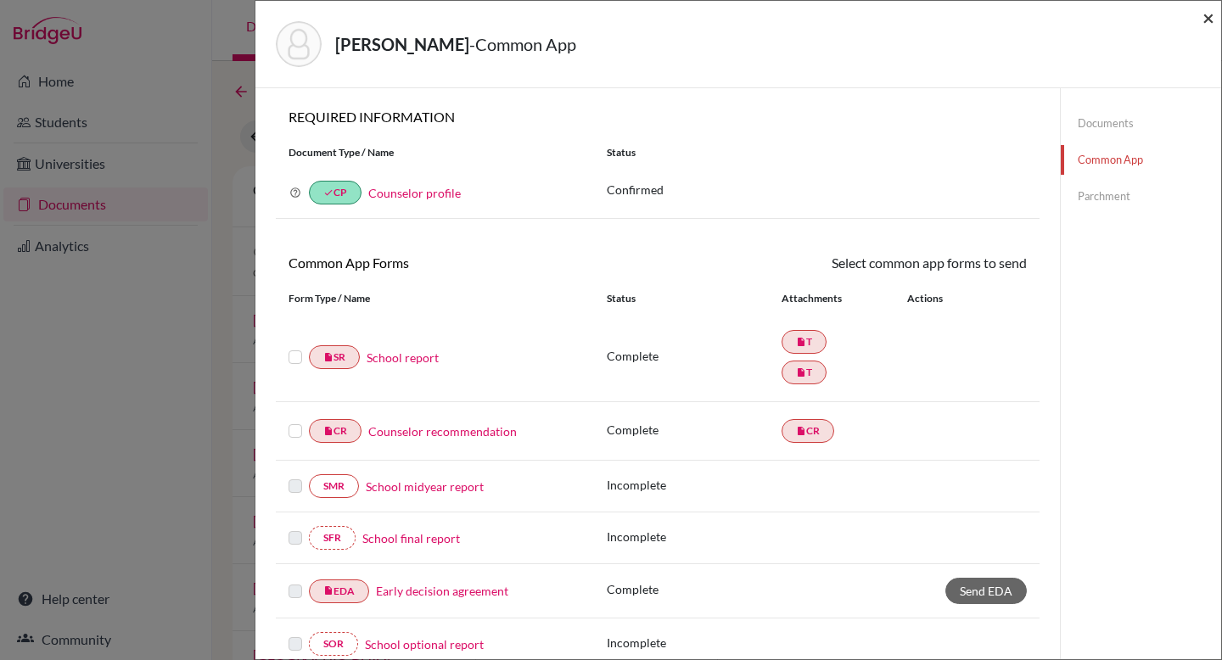
click at [1213, 17] on span "×" at bounding box center [1209, 17] width 12 height 25
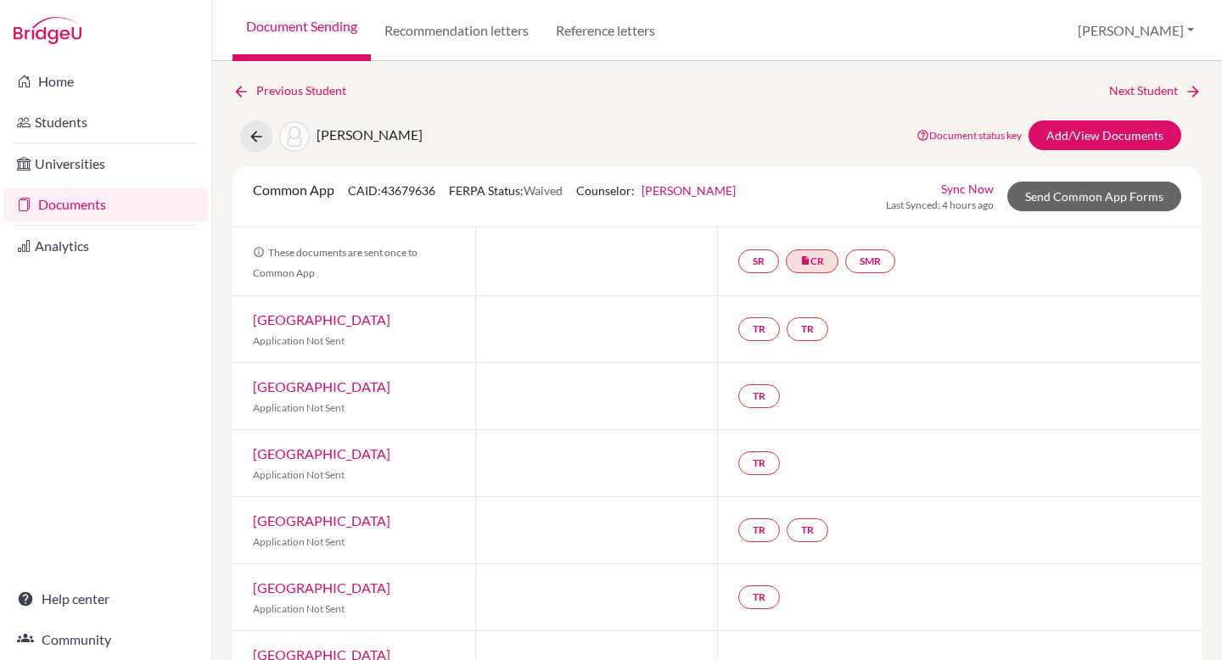
click at [104, 205] on link "Documents" at bounding box center [105, 205] width 205 height 34
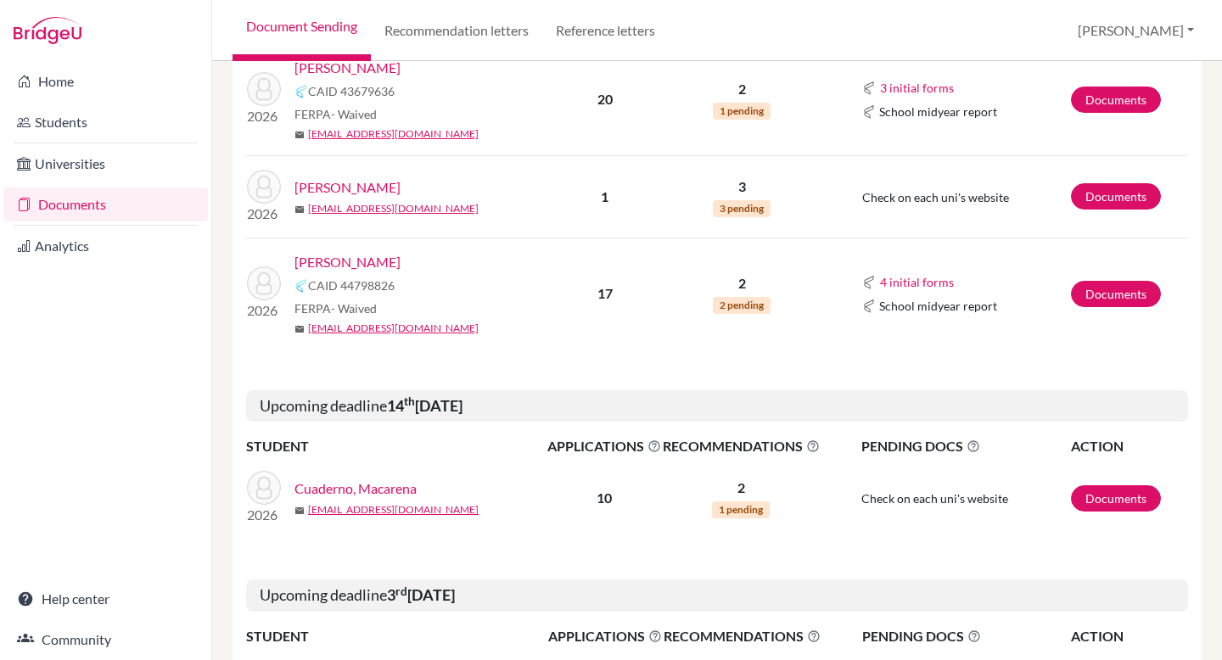
scroll to position [1153, 0]
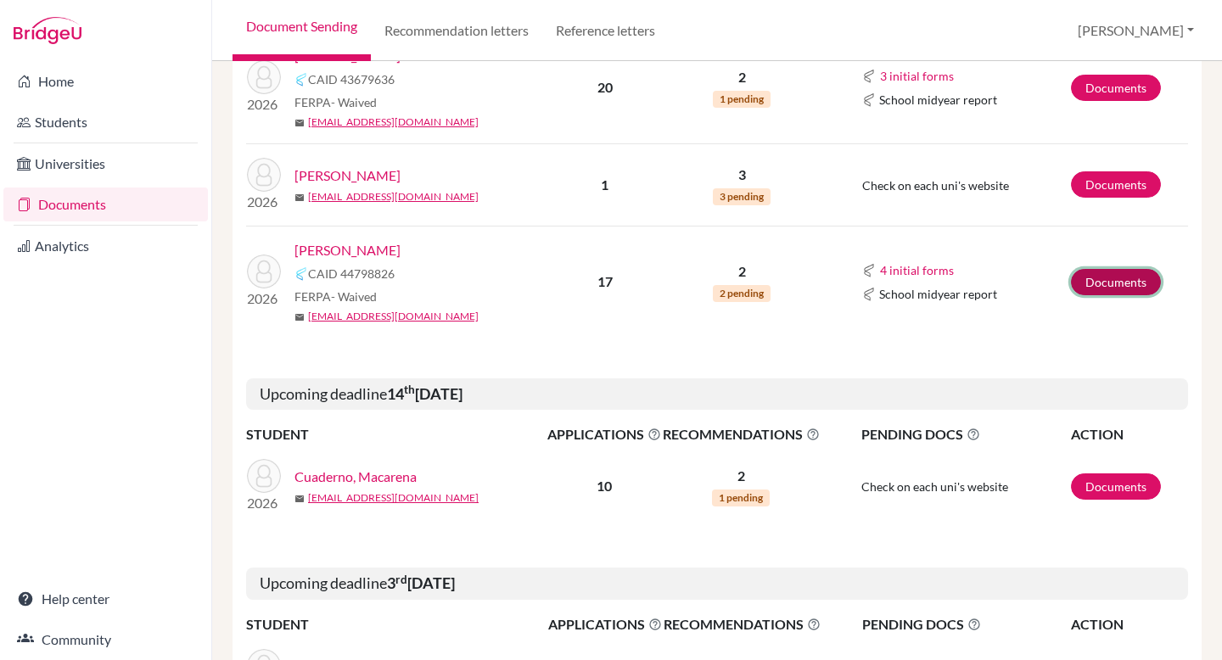
click at [1135, 286] on link "Documents" at bounding box center [1116, 282] width 90 height 26
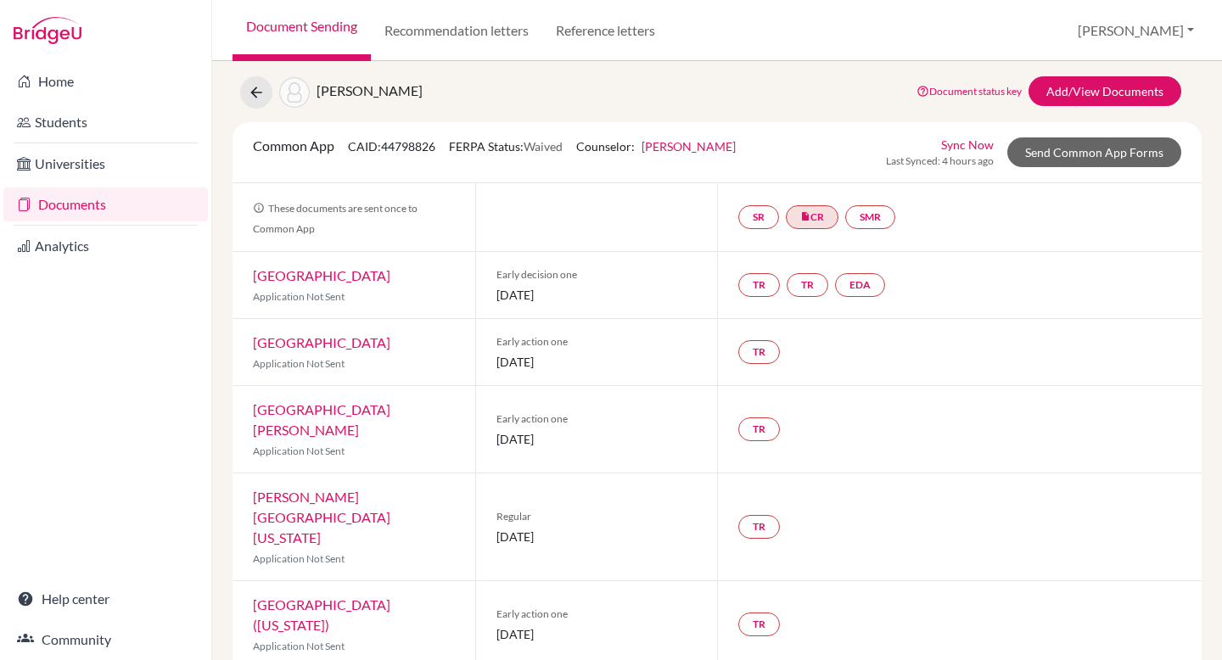
scroll to position [49, 0]
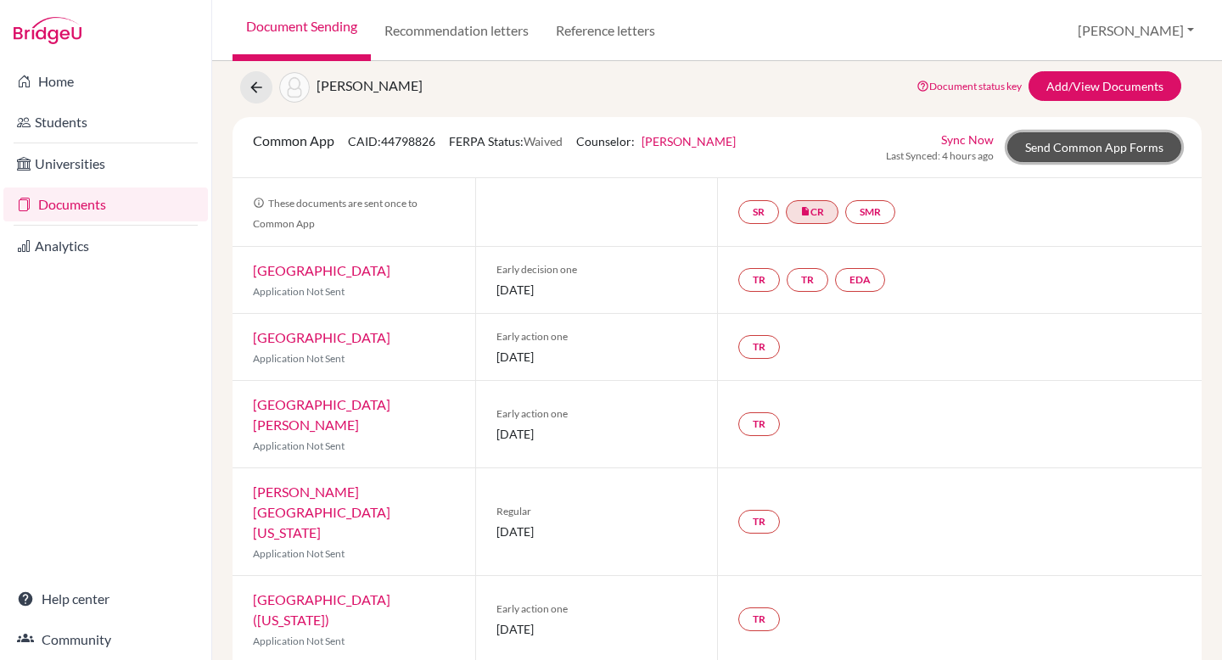
click at [1127, 150] on link "Send Common App Forms" at bounding box center [1094, 147] width 174 height 30
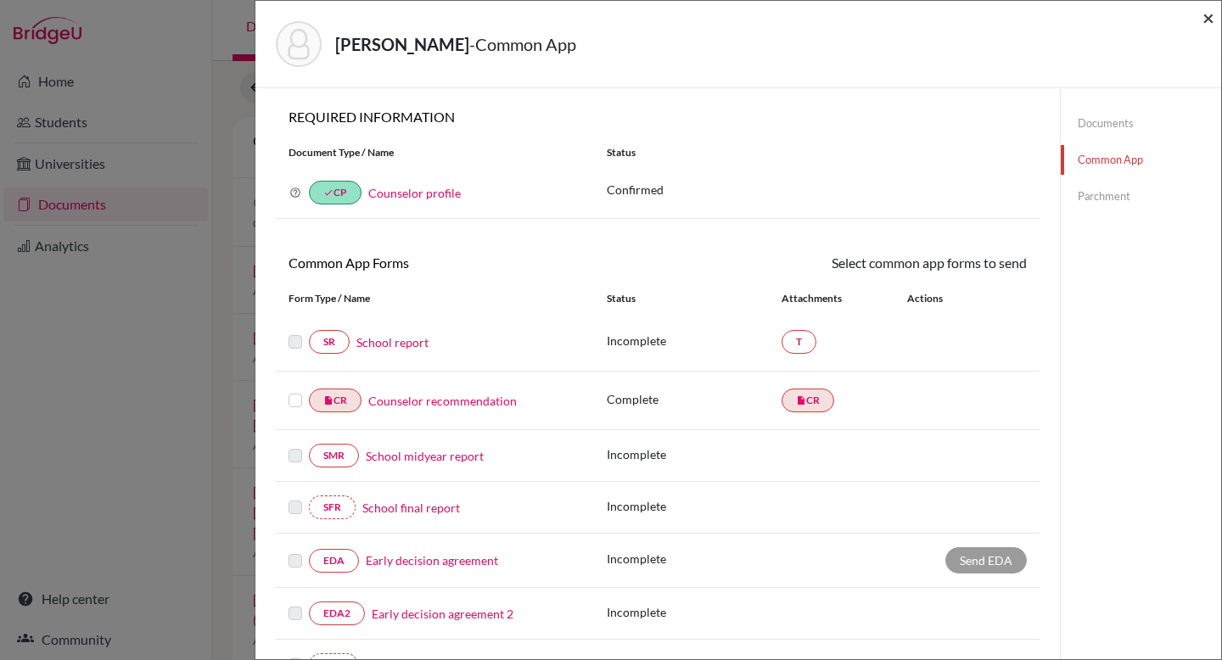
click at [1210, 19] on span "×" at bounding box center [1209, 17] width 12 height 25
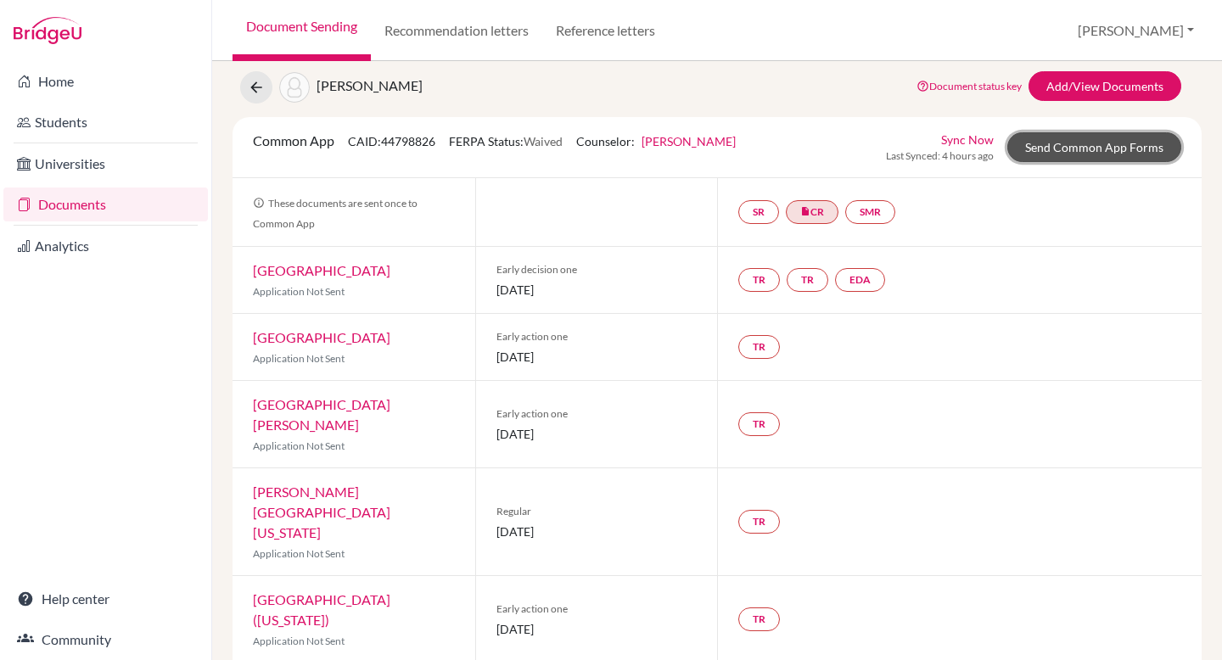
click at [1119, 154] on link "Send Common App Forms" at bounding box center [1094, 147] width 174 height 30
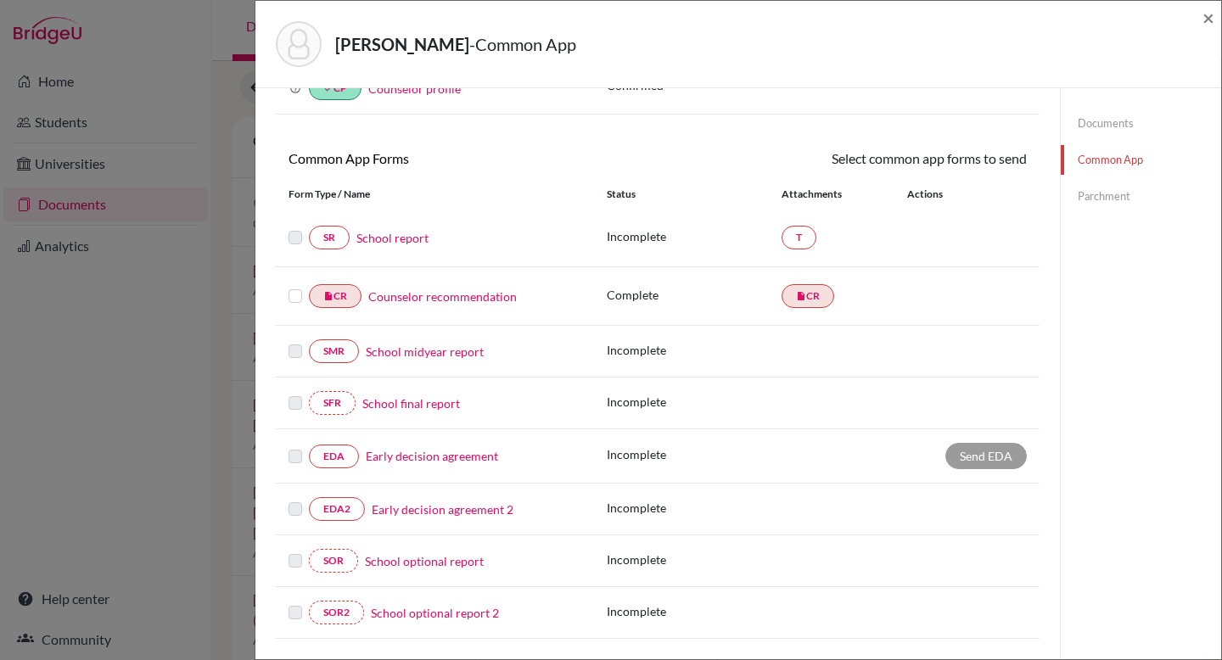
scroll to position [107, 0]
click at [402, 237] on link "School report" at bounding box center [392, 236] width 72 height 18
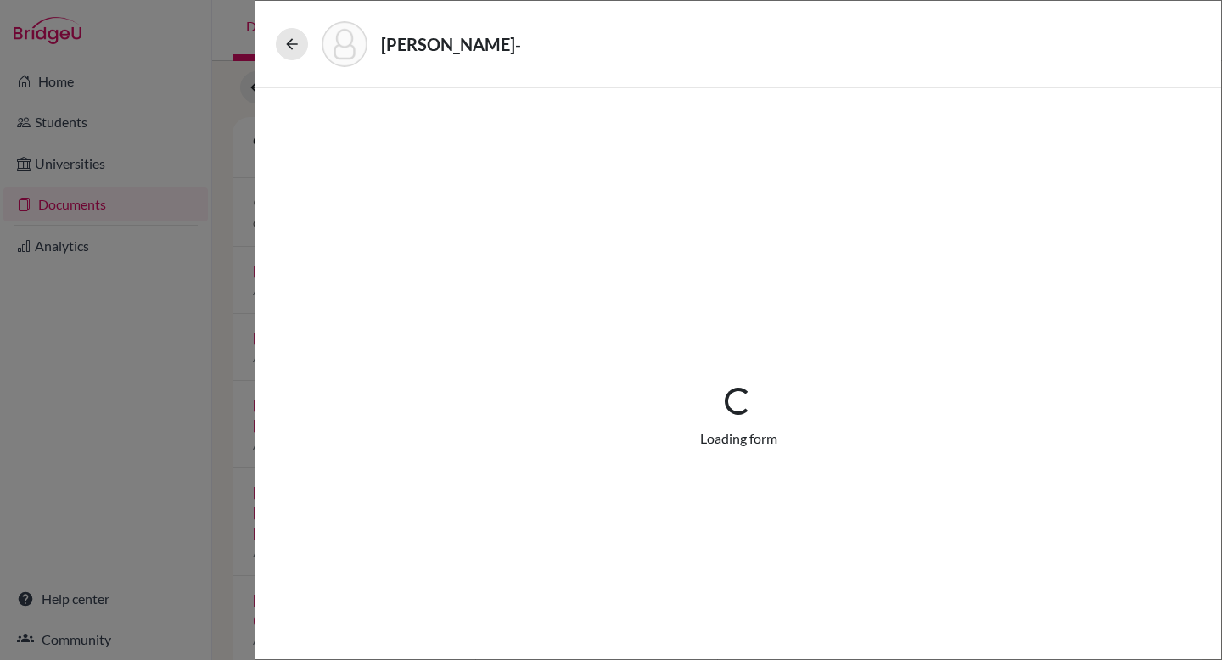
select select "2"
select select "667385"
select select "0"
select select "1"
select select "0"
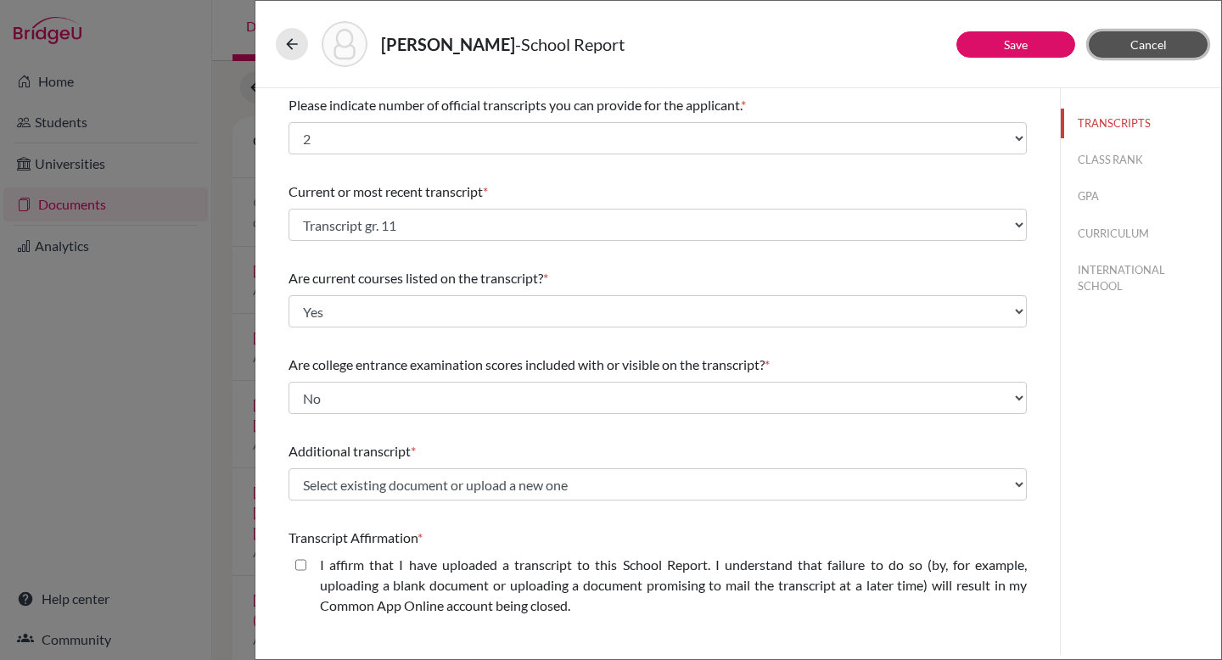
click at [1168, 42] on button "Cancel" at bounding box center [1148, 44] width 119 height 26
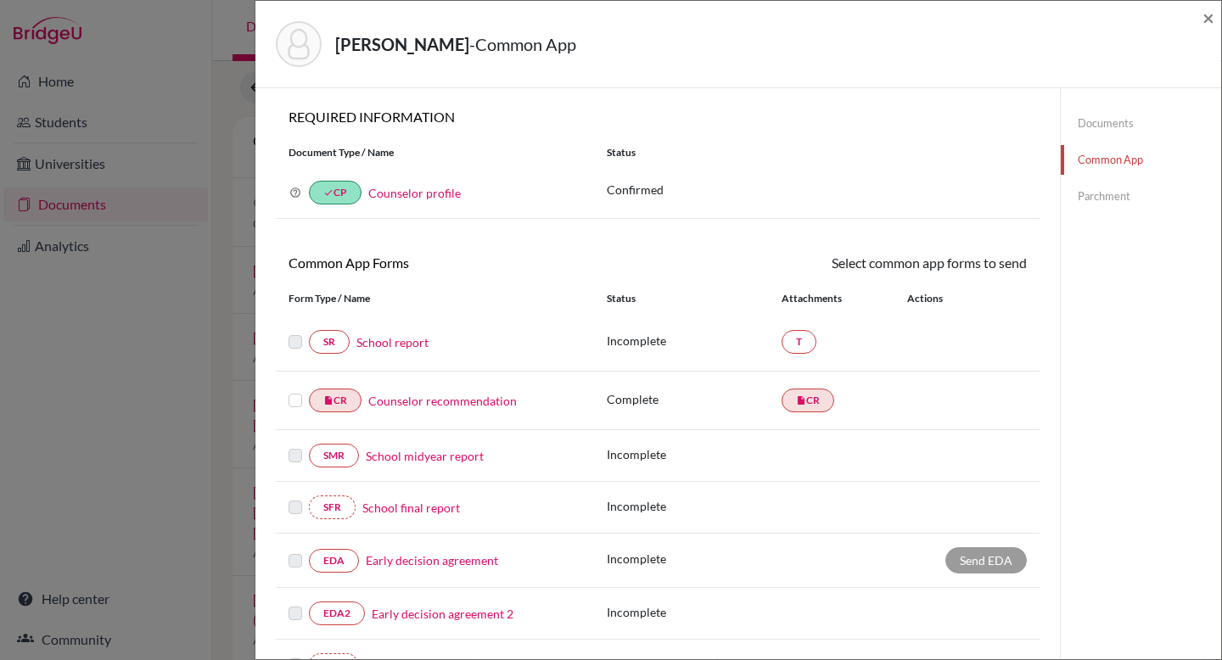
click at [1112, 124] on link "Documents" at bounding box center [1141, 124] width 160 height 30
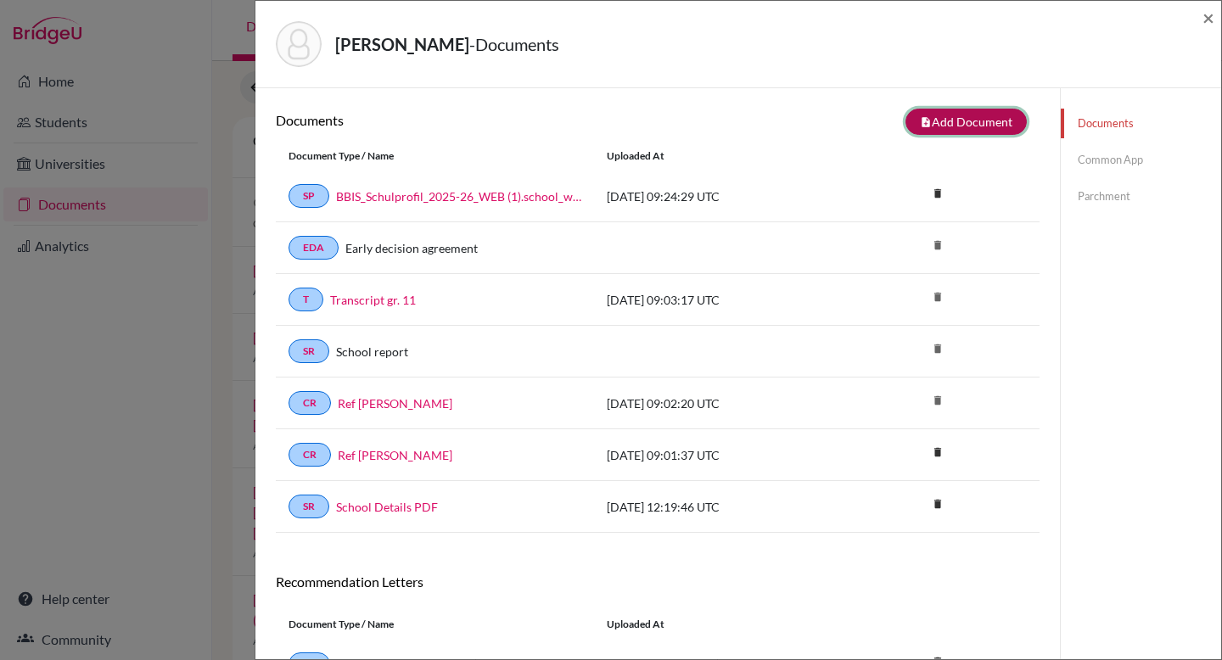
click at [964, 116] on button "note_add Add Document" at bounding box center [966, 122] width 121 height 26
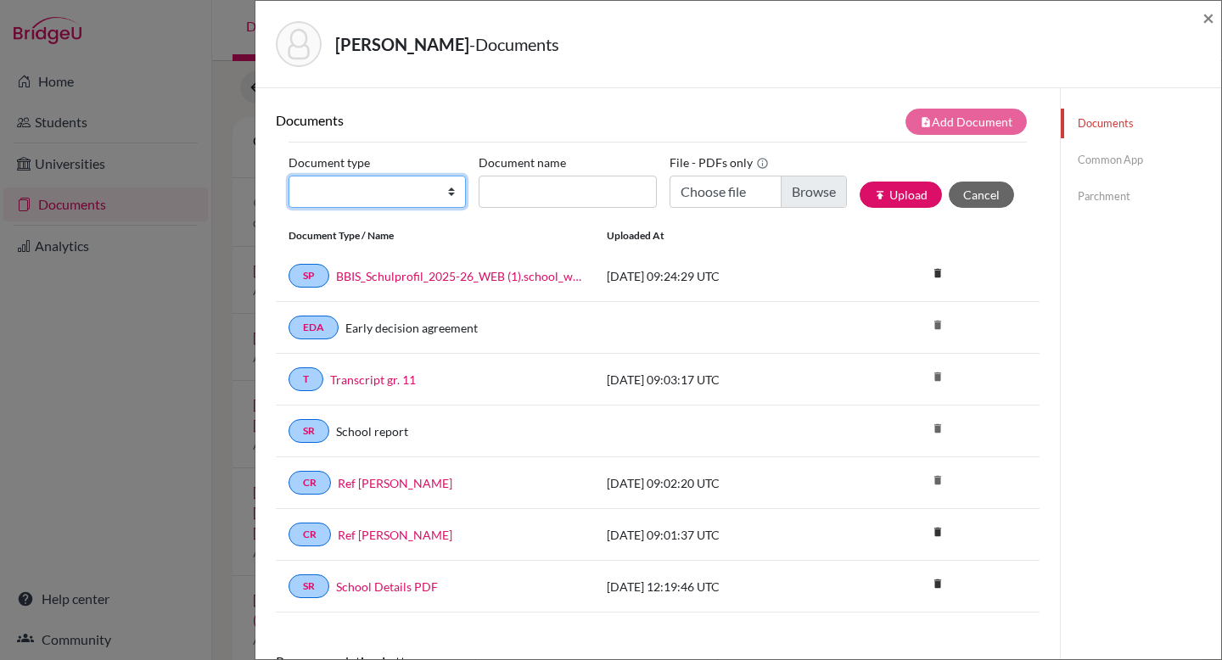
click at [422, 194] on select "Change explanation for Common App reports Counselor recommendation Internationa…" at bounding box center [377, 192] width 177 height 32
select select "2"
click at [289, 176] on select "Change explanation for Common App reports Counselor recommendation Internationa…" at bounding box center [377, 192] width 177 height 32
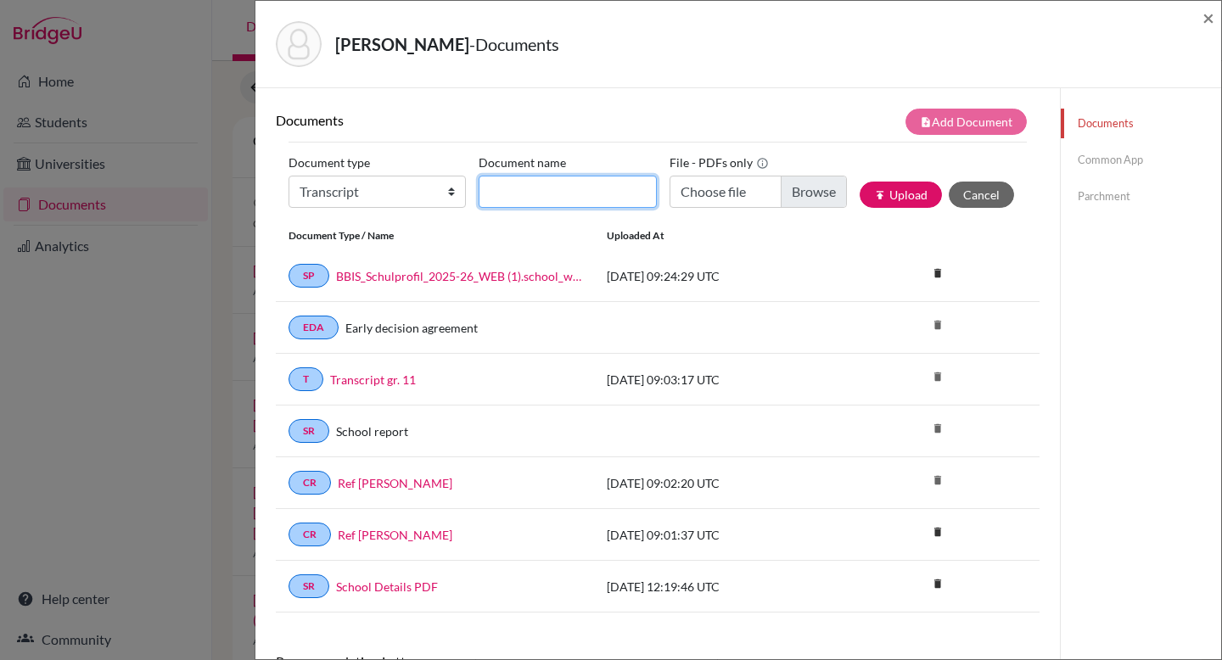
click at [521, 187] on input "Document name" at bounding box center [567, 192] width 177 height 32
type input "Predicted grades"
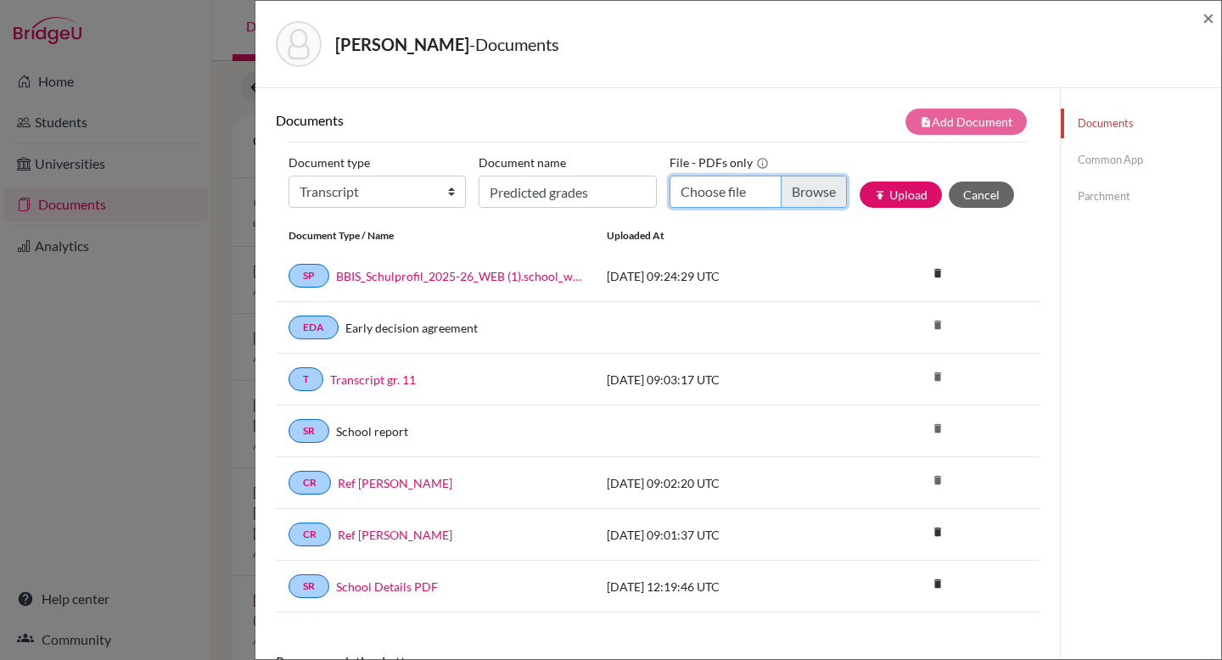
click at [807, 191] on input "Choose file" at bounding box center [758, 192] width 177 height 32
type input "C:\fakepath\Grade_12_McMorrow_Benjamin_Ben_ (3).pdf"
click at [905, 188] on button "publish Upload" at bounding box center [901, 195] width 82 height 26
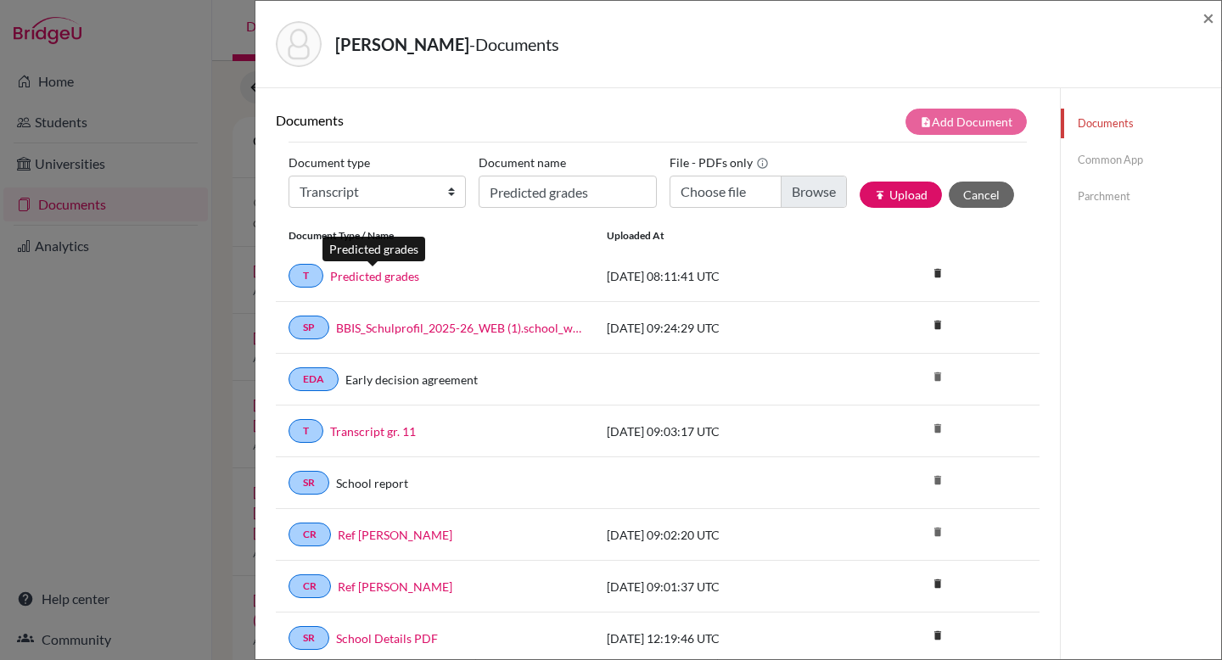
click at [403, 279] on link "Predicted grades" at bounding box center [374, 276] width 89 height 18
click at [1213, 12] on span "×" at bounding box center [1209, 17] width 12 height 25
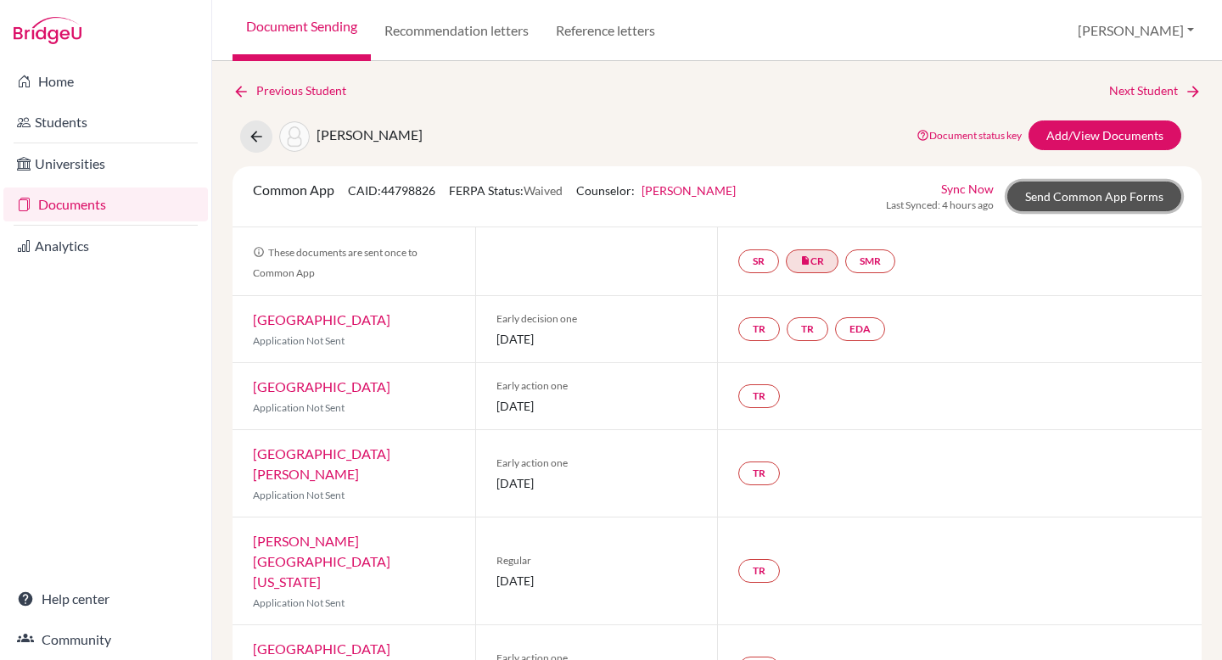
click at [1069, 194] on link "Send Common App Forms" at bounding box center [1094, 197] width 174 height 30
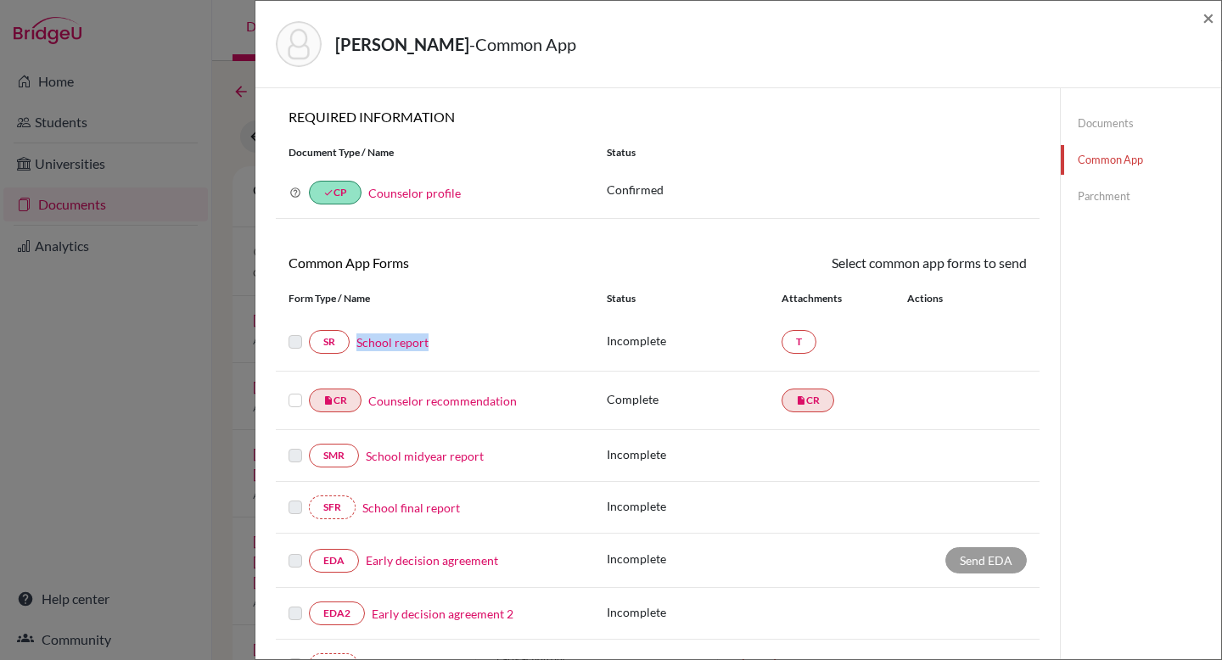
click at [373, 340] on link "School report" at bounding box center [392, 343] width 72 height 18
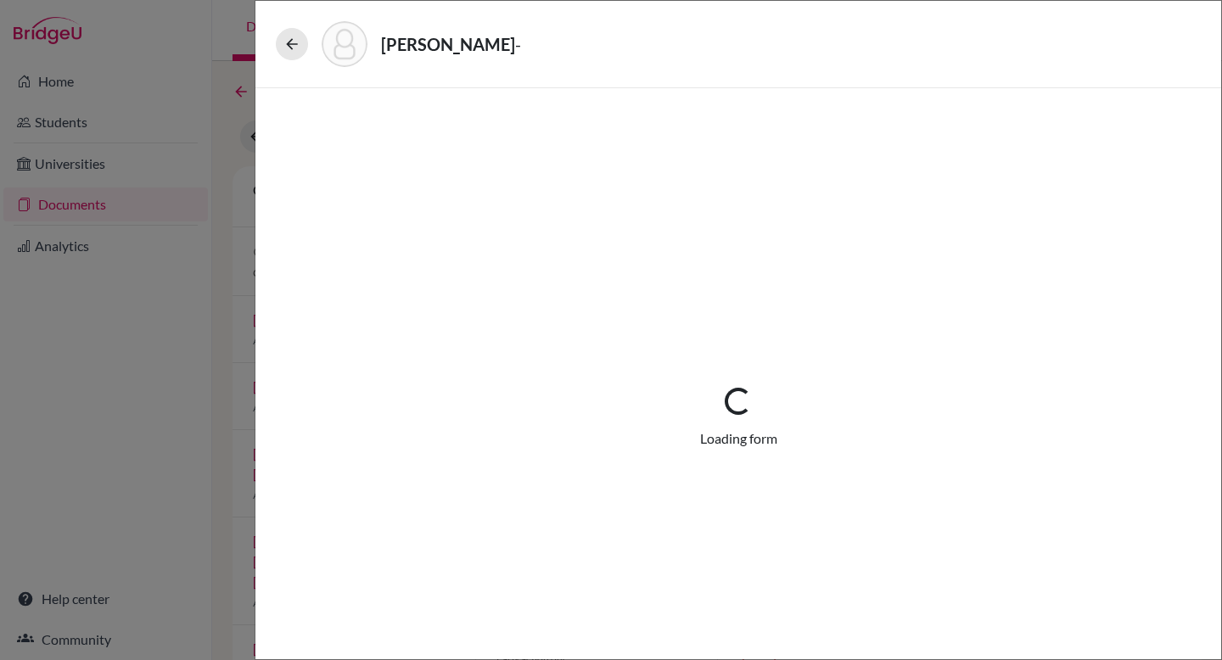
select select "2"
select select "667385"
select select "0"
select select "1"
select select "0"
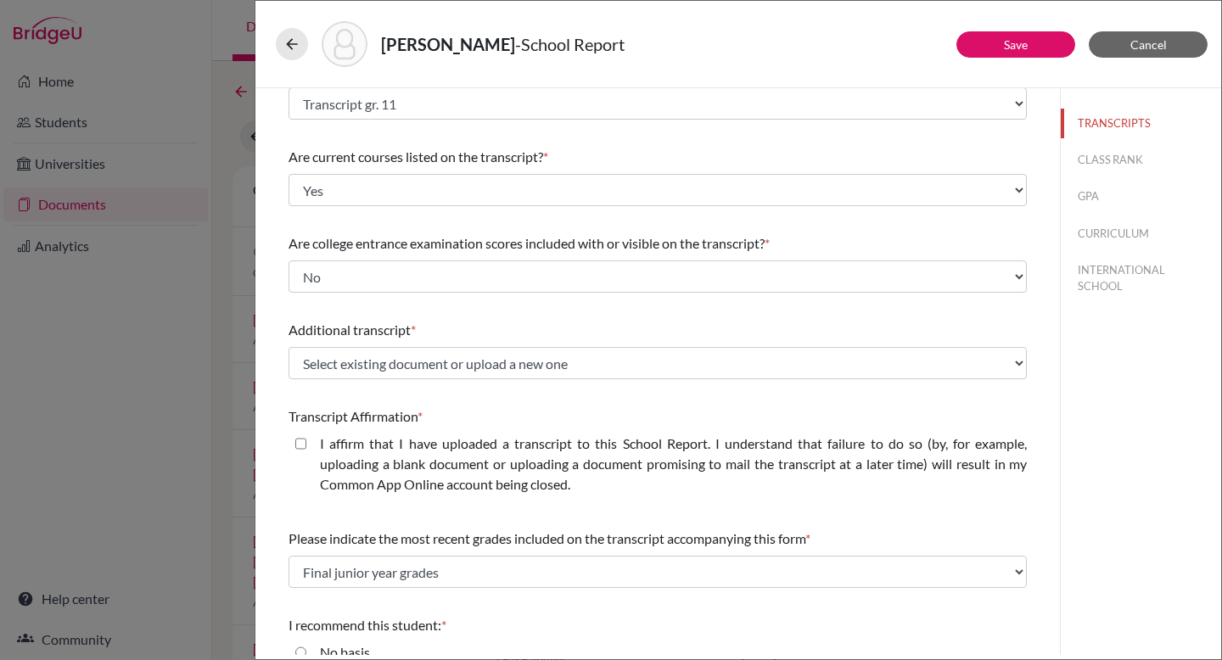
scroll to position [186, 0]
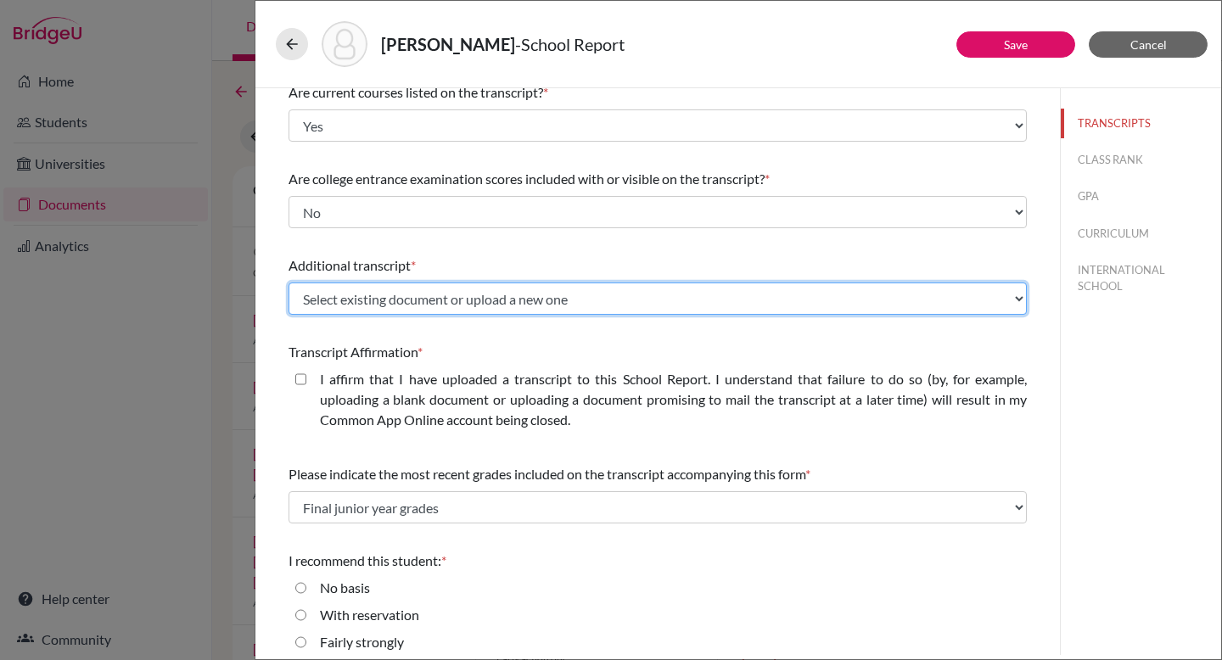
click at [578, 301] on select "Select existing document or upload a new one Transcript gr. 11 Predicted grades…" at bounding box center [658, 299] width 738 height 32
select select "678233"
click at [289, 283] on select "Select existing document or upload a new one Transcript gr. 11 Predicted grades…" at bounding box center [658, 299] width 738 height 32
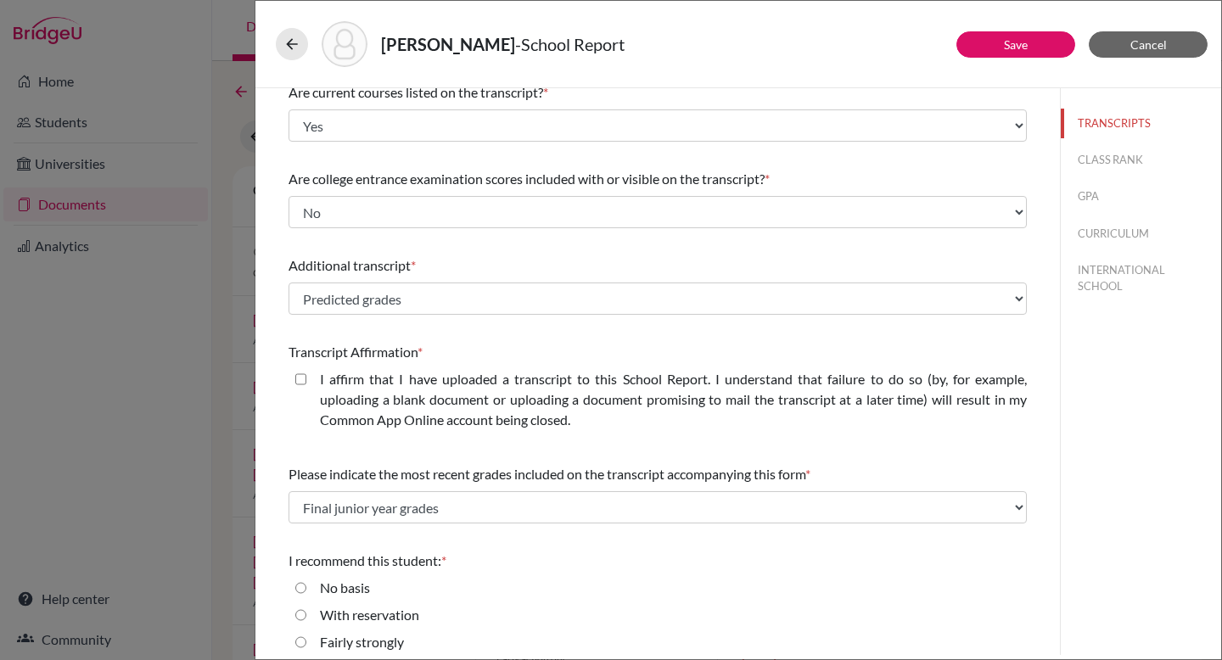
click at [300, 378] on closed\ "I affirm that I have uploaded a transcript to this School Report. I understand …" at bounding box center [300, 379] width 11 height 20
checkbox closed\ "true"
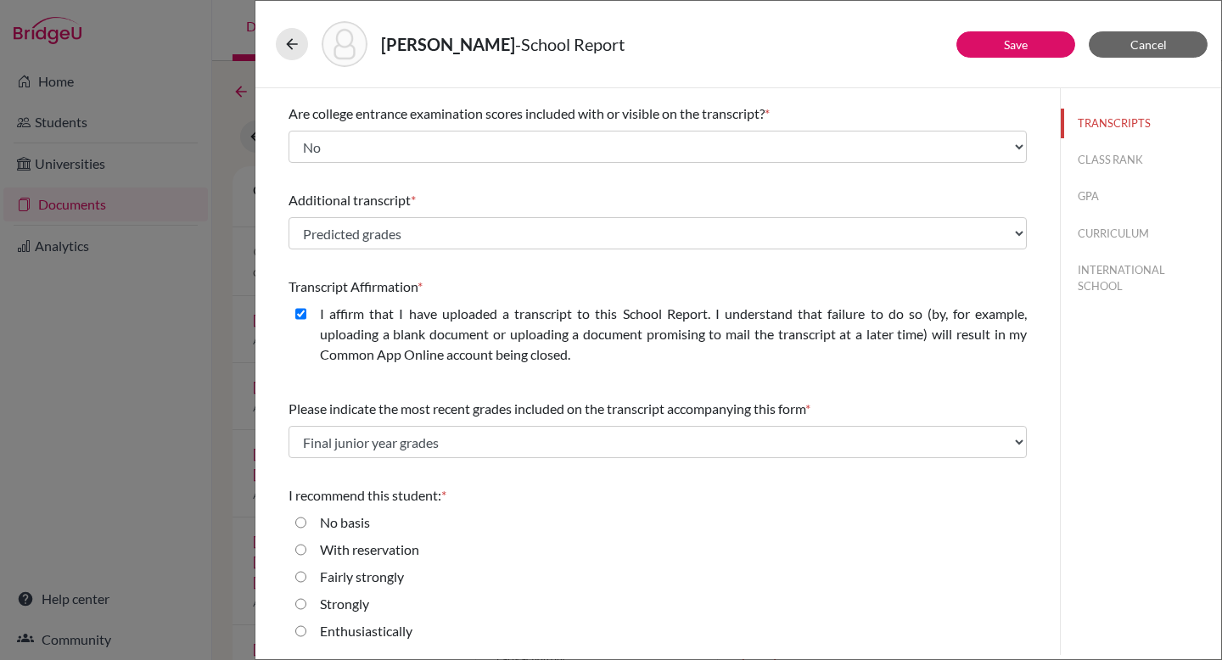
click at [299, 631] on input "Enthusiastically" at bounding box center [300, 631] width 11 height 20
radio input "true"
click at [1010, 35] on button "Save" at bounding box center [1015, 44] width 119 height 26
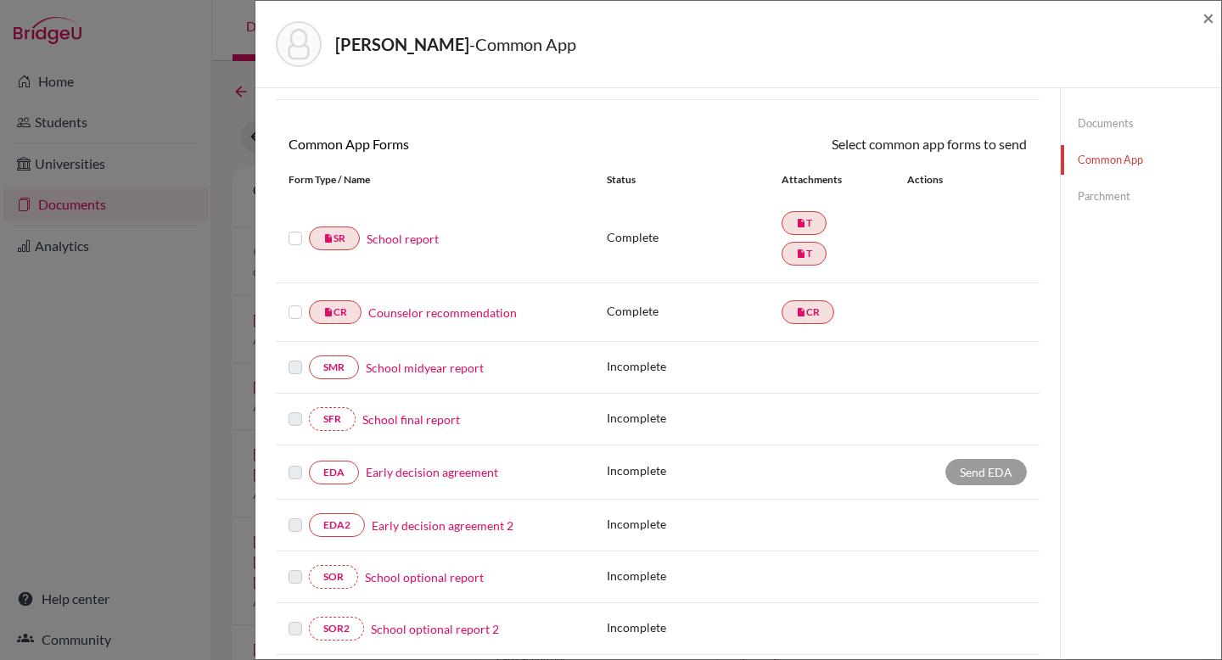
scroll to position [118, 0]
click at [1208, 19] on span "×" at bounding box center [1209, 17] width 12 height 25
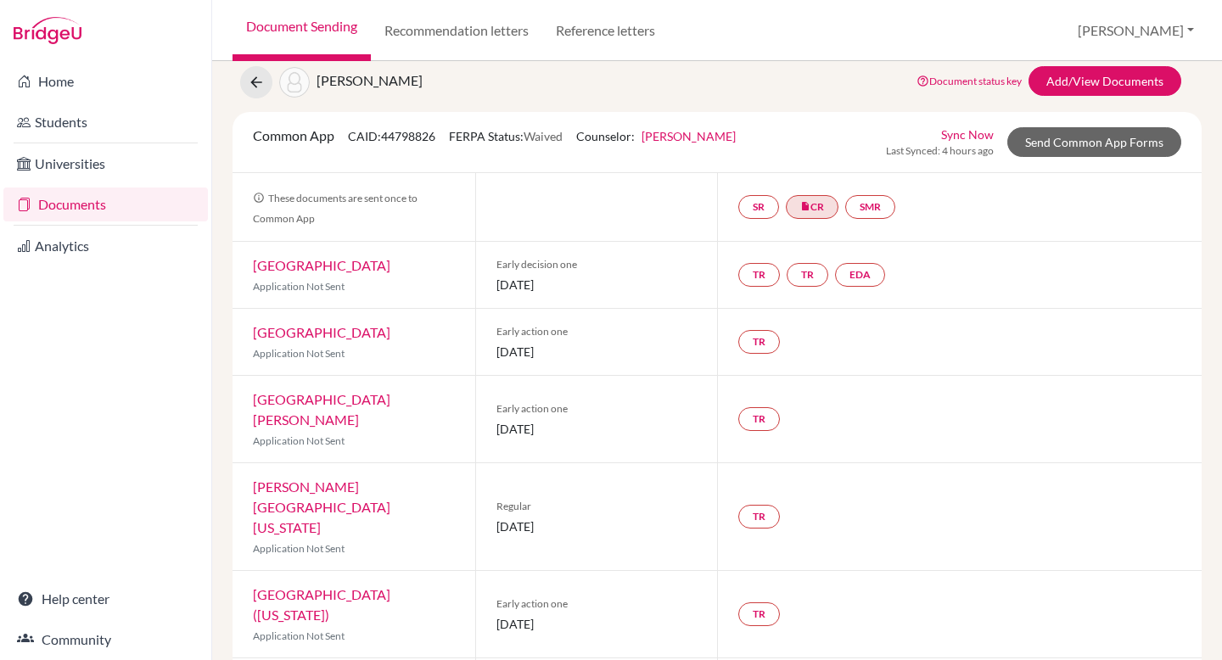
scroll to position [53, 0]
click at [872, 278] on link "EDA" at bounding box center [860, 277] width 50 height 24
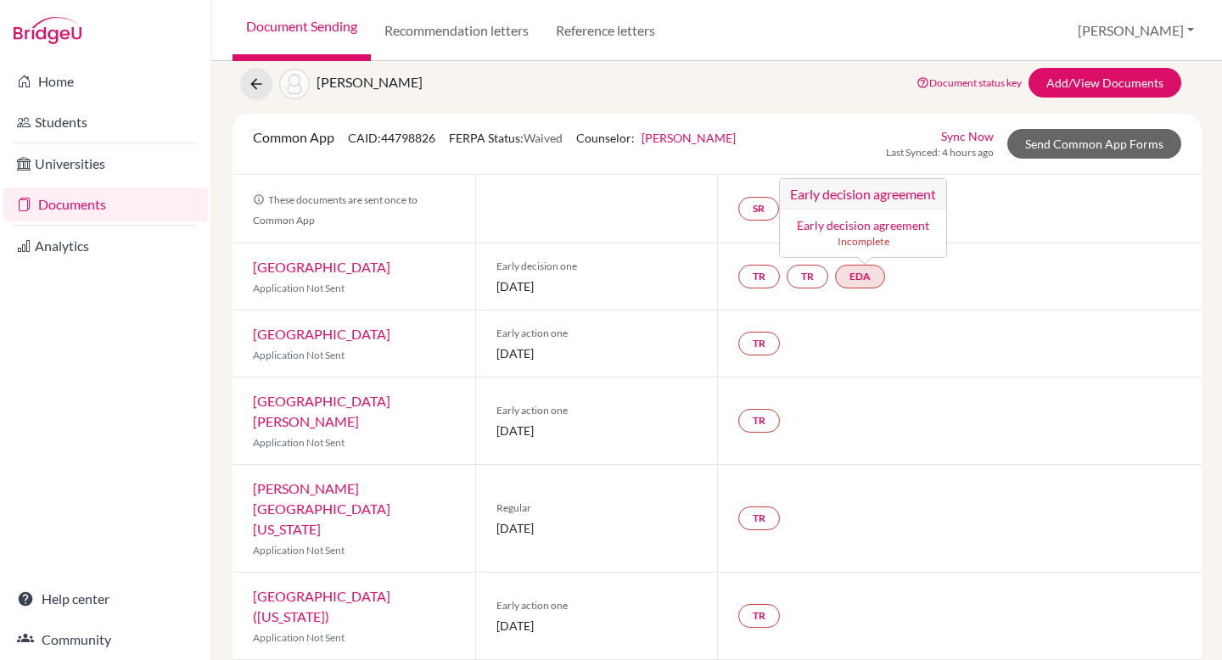
click at [875, 230] on link "Early decision agreement" at bounding box center [863, 225] width 132 height 14
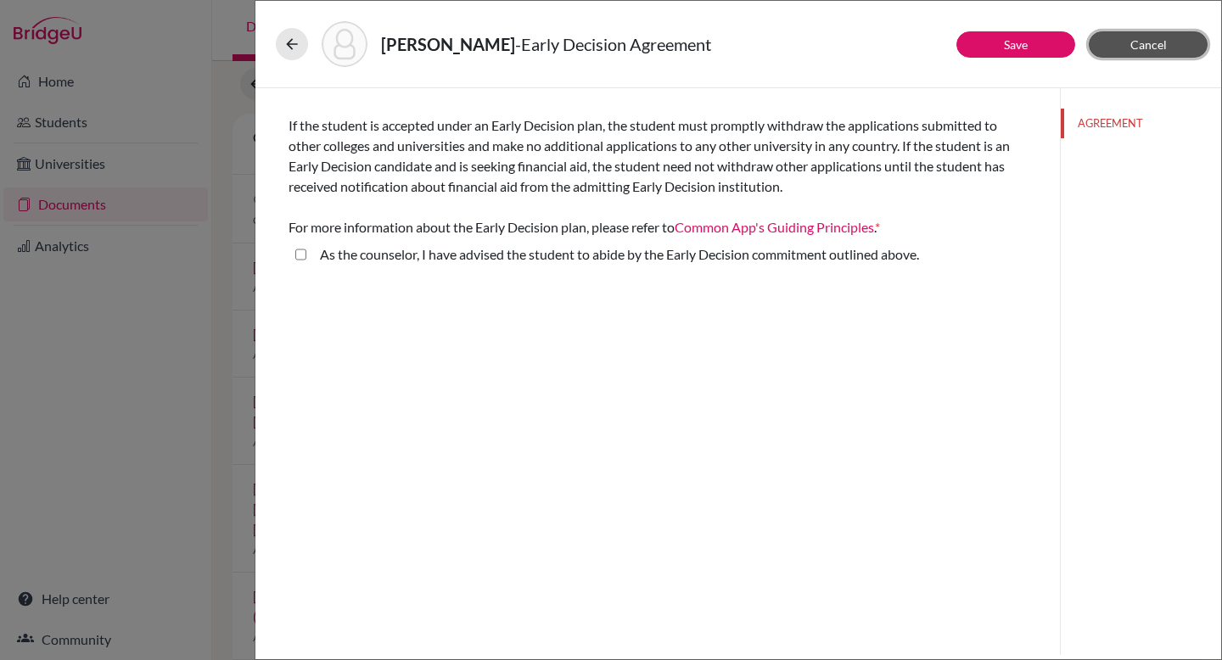
click at [1139, 53] on button "Cancel" at bounding box center [1148, 44] width 119 height 26
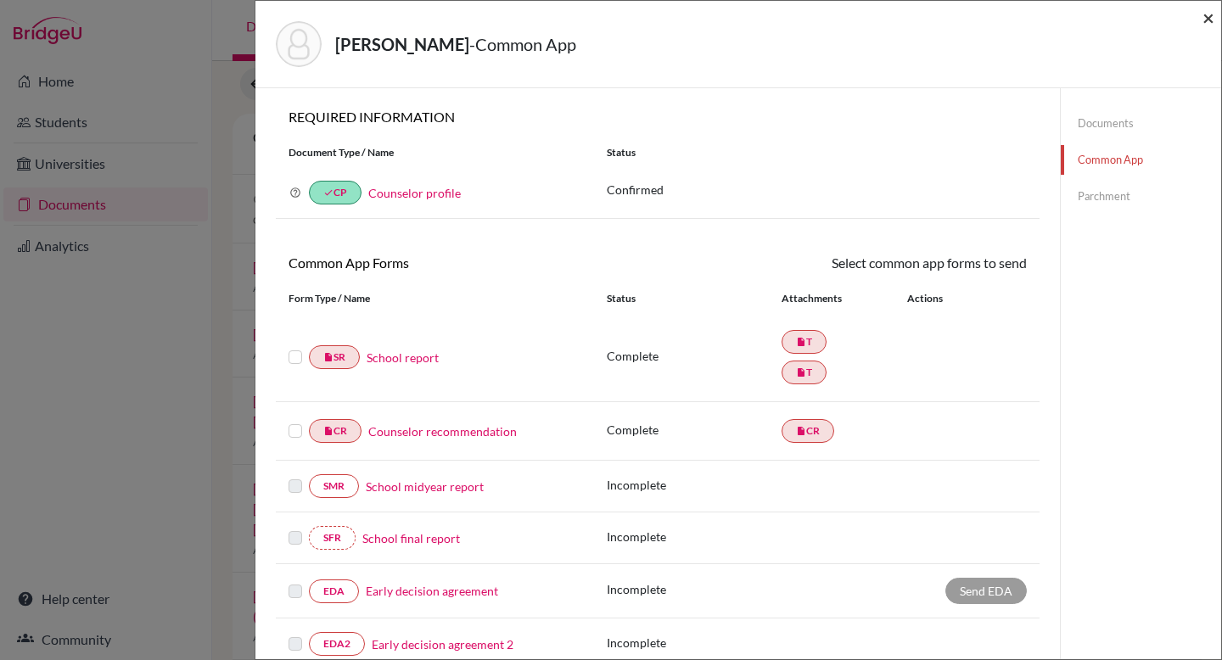
click at [1204, 13] on span "×" at bounding box center [1209, 17] width 12 height 25
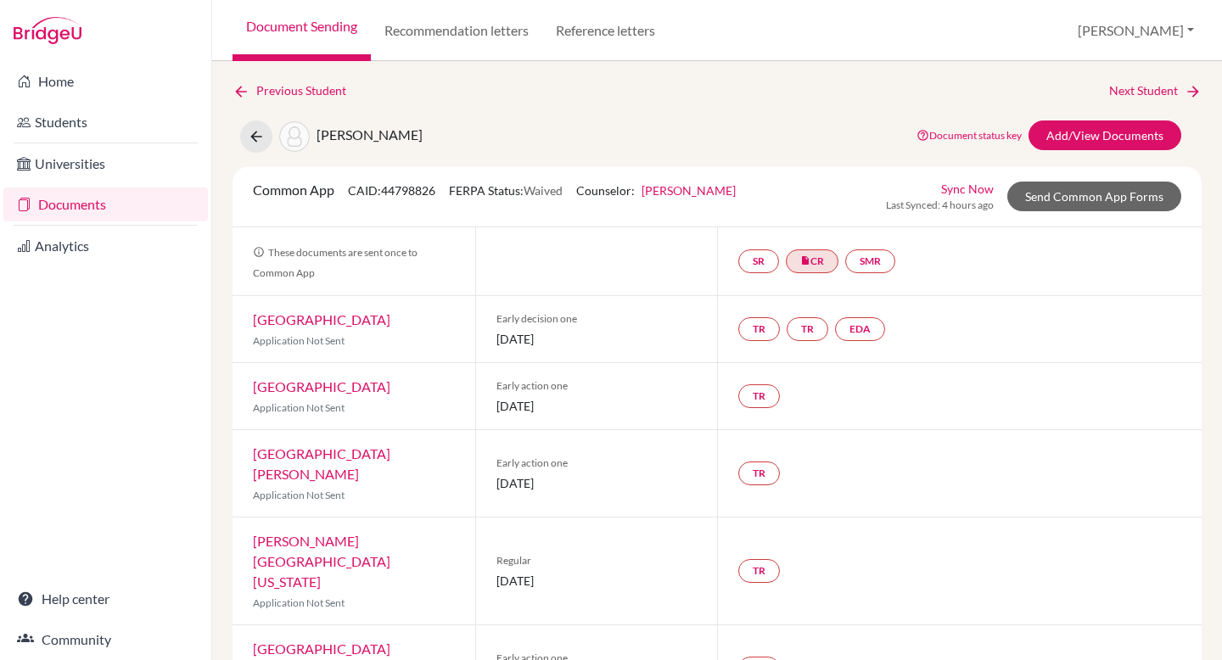
click at [93, 207] on link "Documents" at bounding box center [105, 205] width 205 height 34
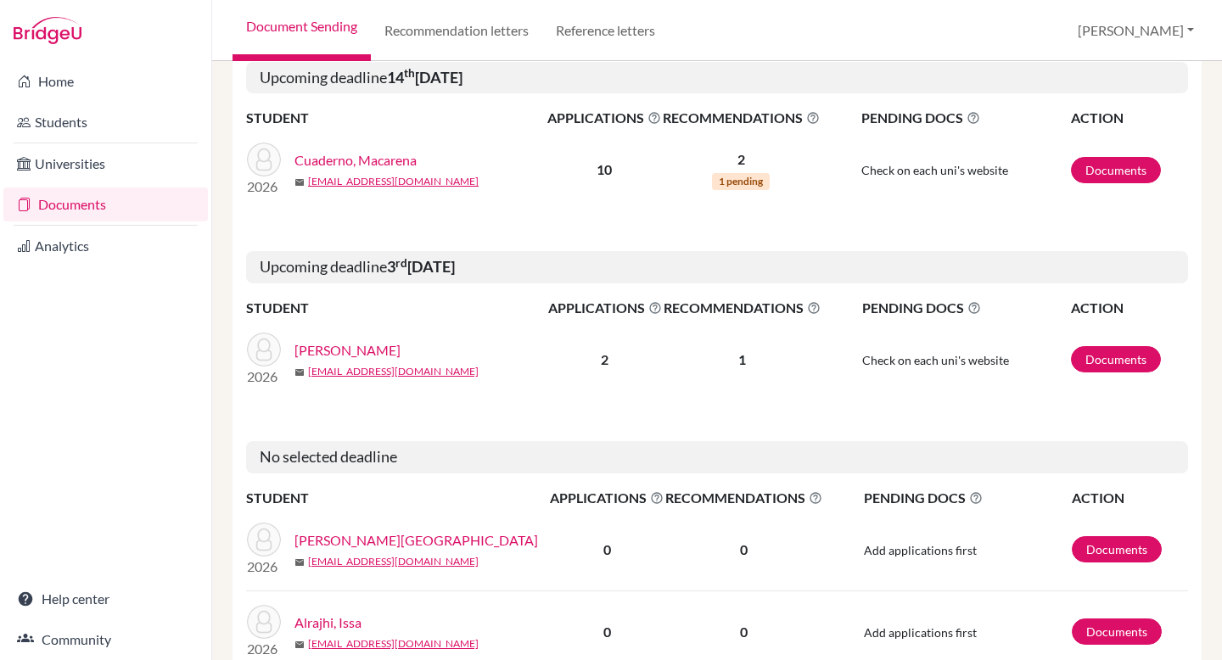
scroll to position [1471, 0]
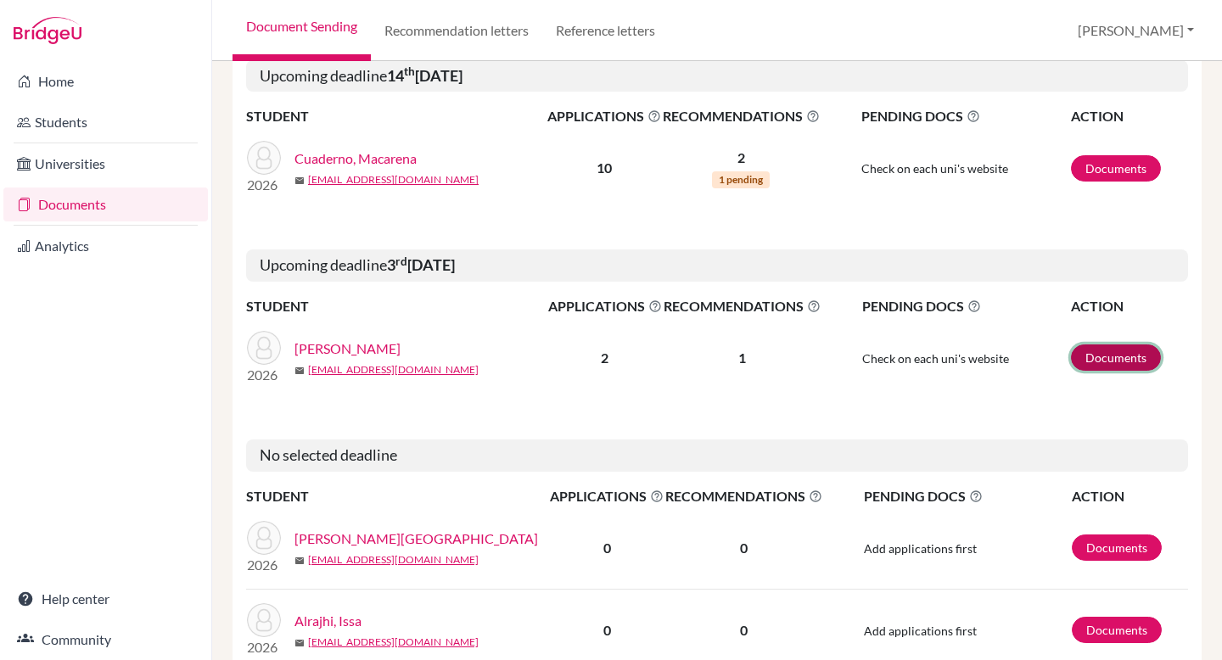
click at [1097, 353] on link "Documents" at bounding box center [1116, 358] width 90 height 26
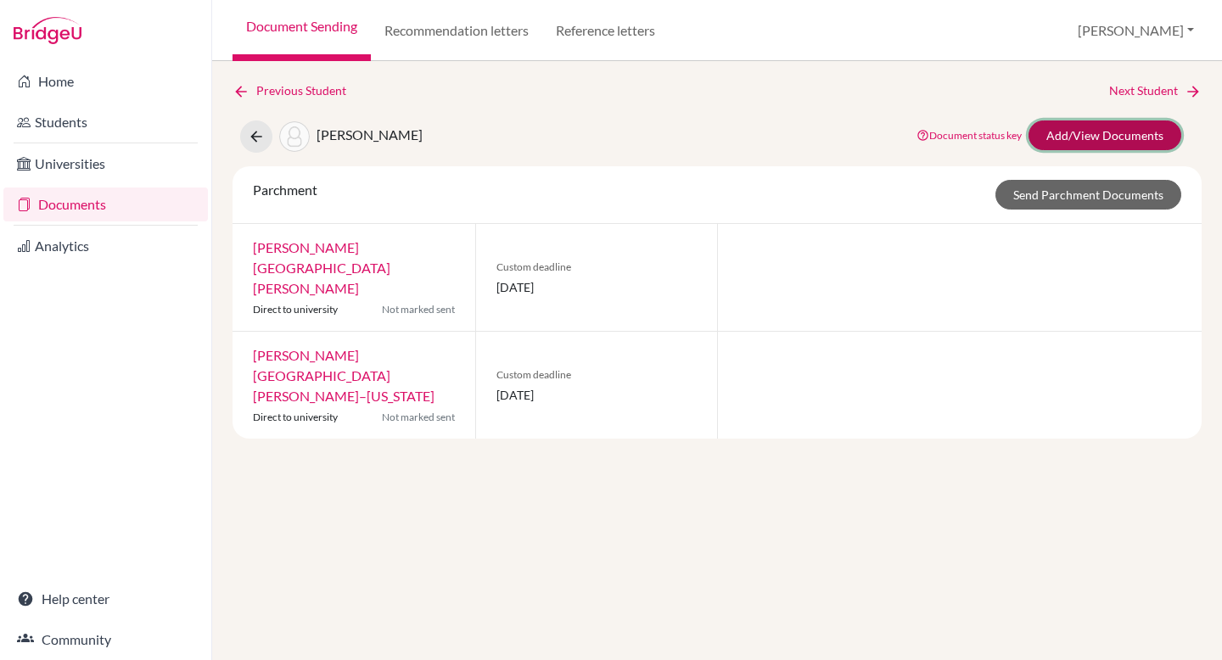
click at [1078, 132] on link "Add/View Documents" at bounding box center [1105, 136] width 153 height 30
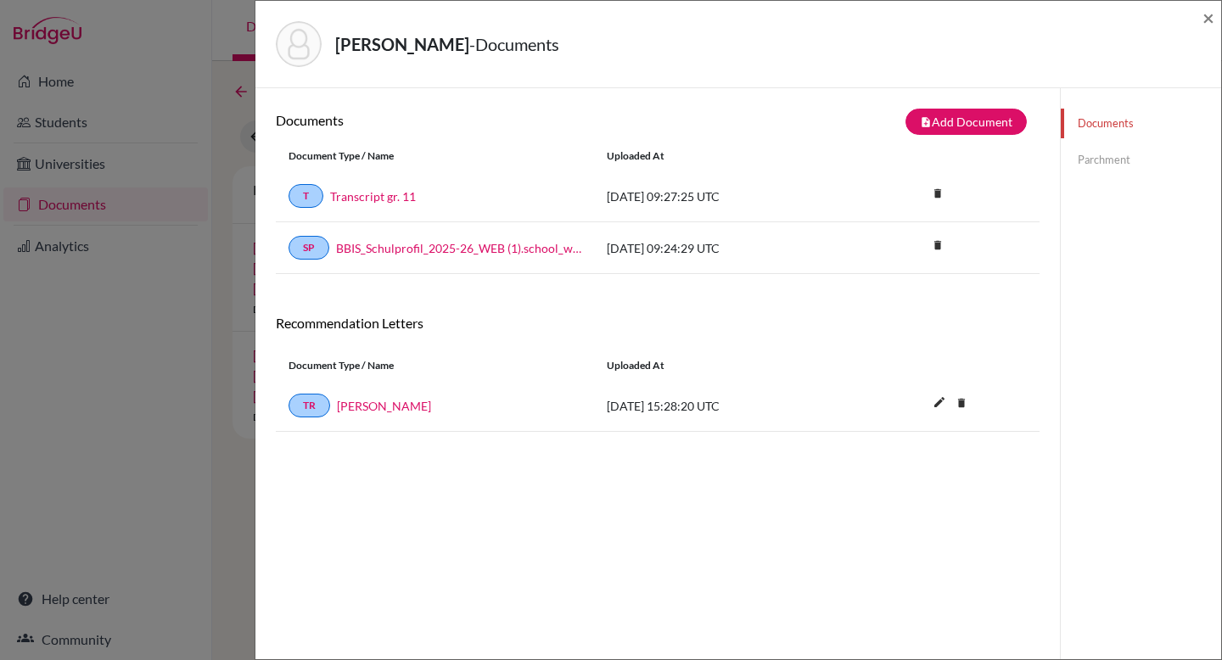
click at [1105, 155] on link "Parchment" at bounding box center [1141, 160] width 160 height 30
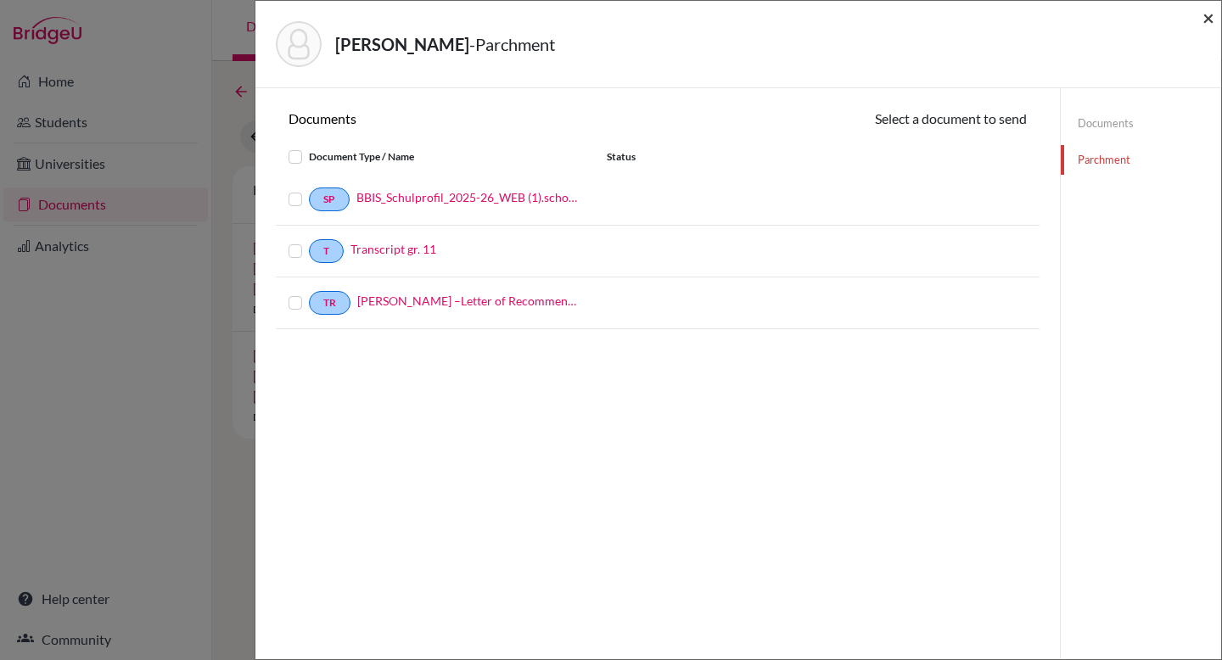
click at [1209, 19] on span "×" at bounding box center [1209, 17] width 12 height 25
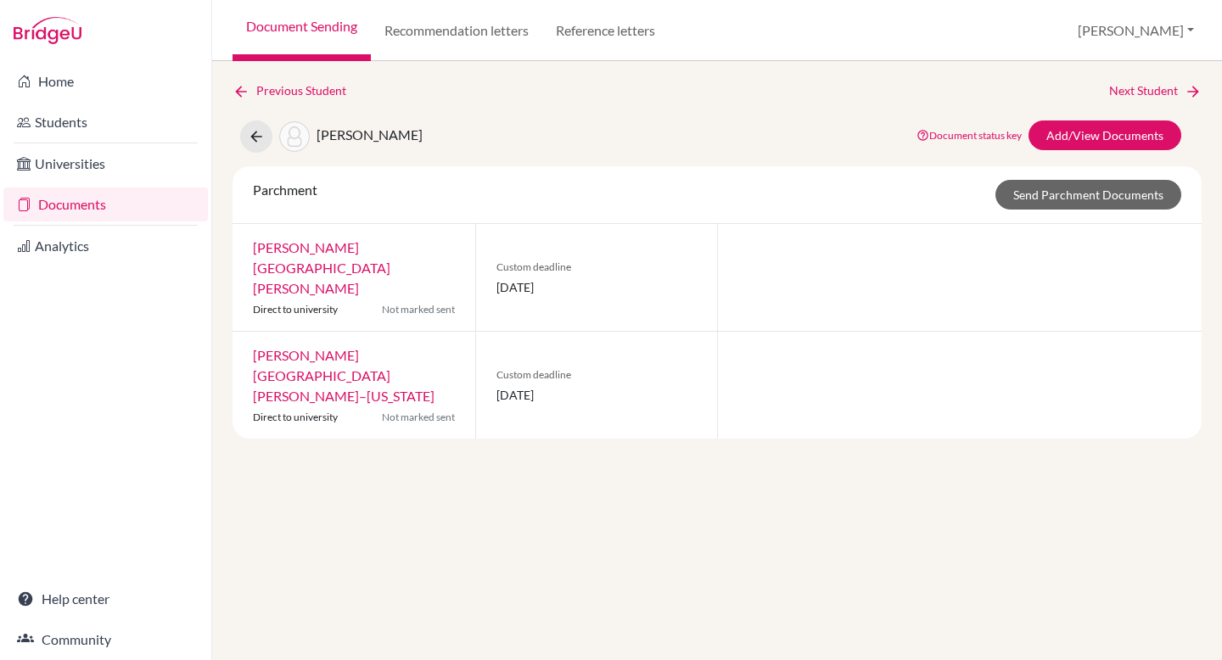
click at [118, 211] on link "Documents" at bounding box center [105, 205] width 205 height 34
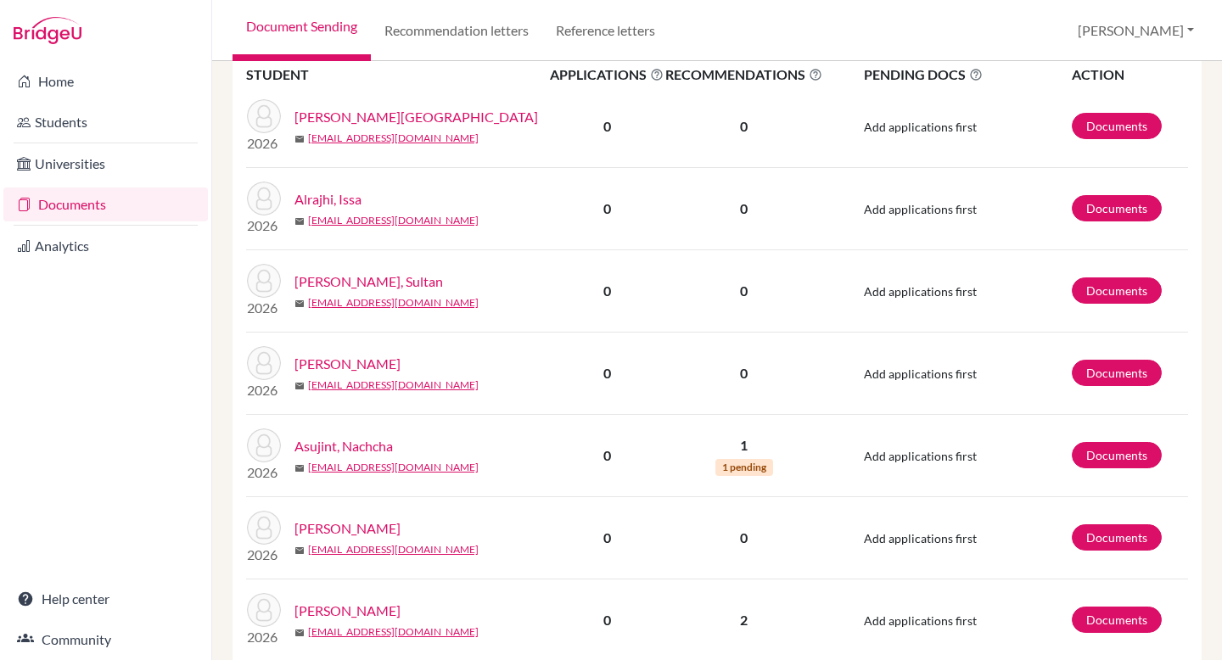
scroll to position [1899, 0]
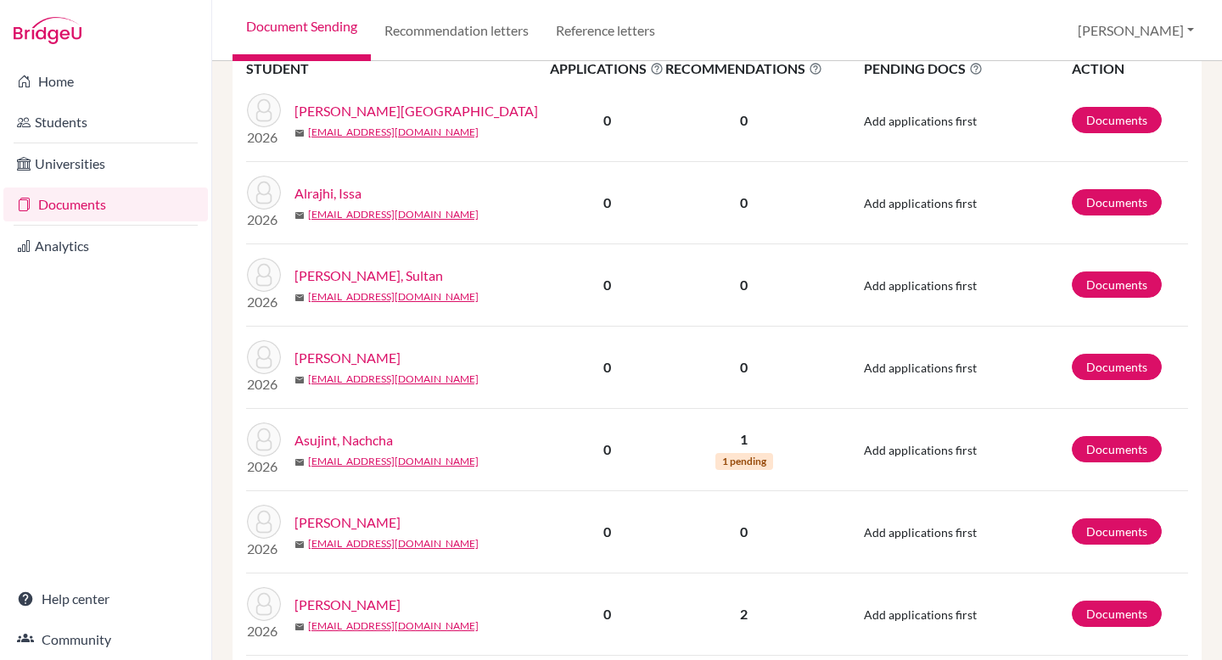
click at [386, 108] on link "[PERSON_NAME][GEOGRAPHIC_DATA]" at bounding box center [416, 111] width 244 height 20
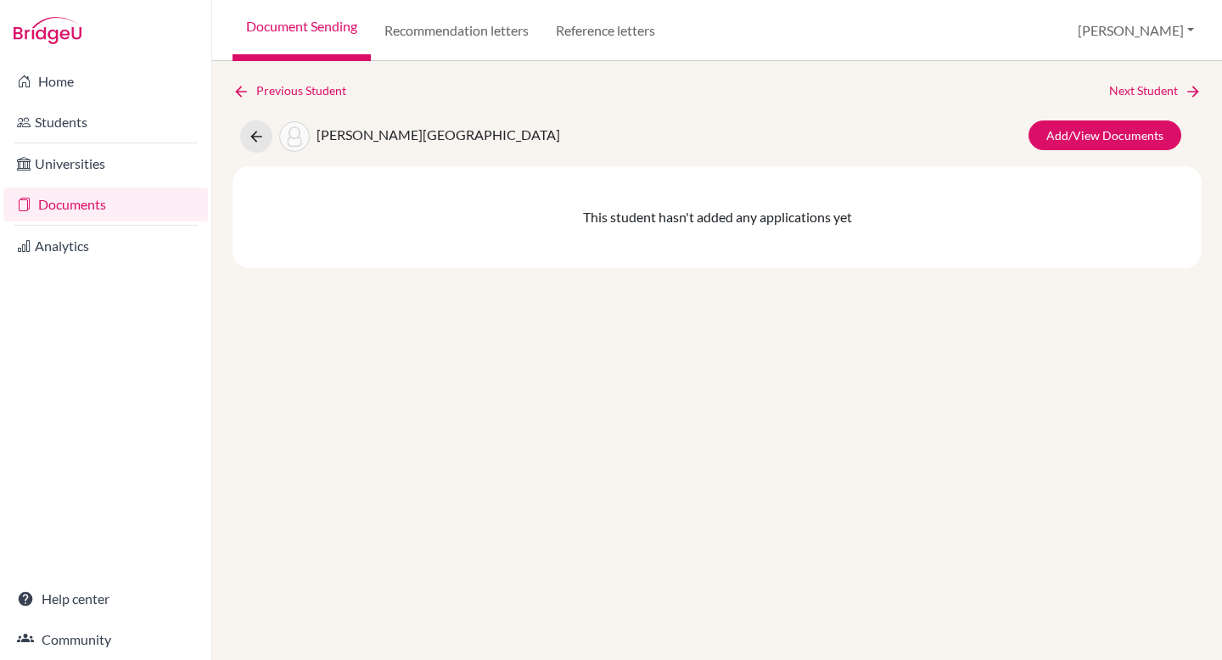
click at [132, 199] on link "Documents" at bounding box center [105, 205] width 205 height 34
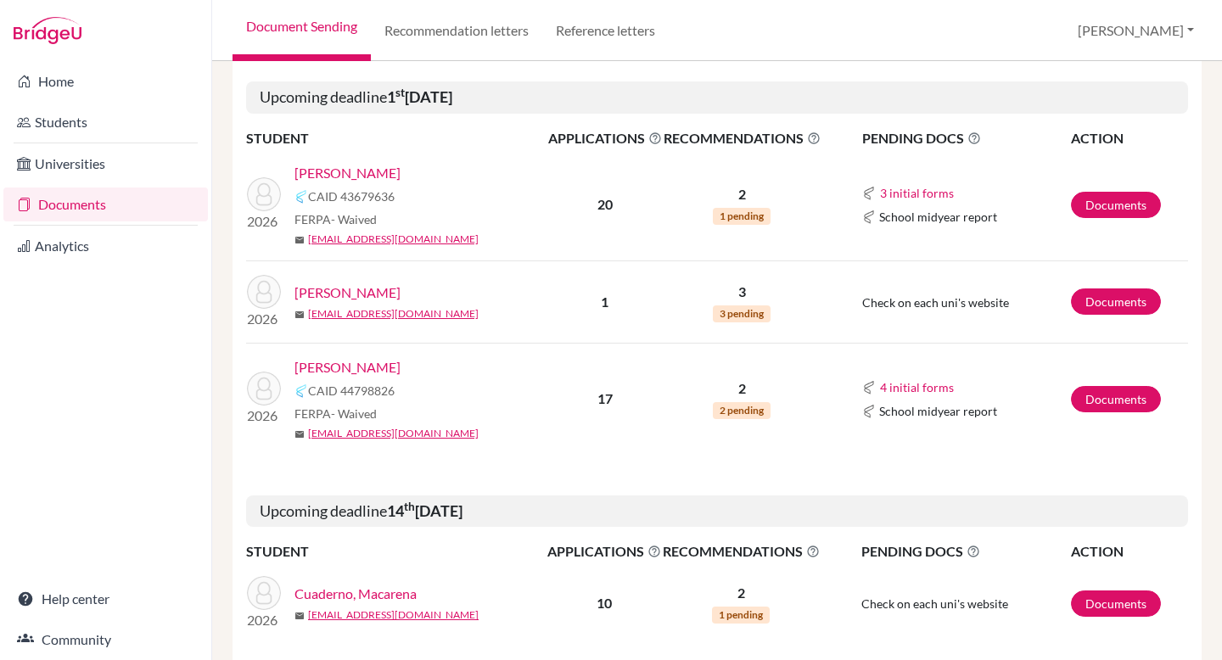
scroll to position [1030, 0]
